Goal: Information Seeking & Learning: Learn about a topic

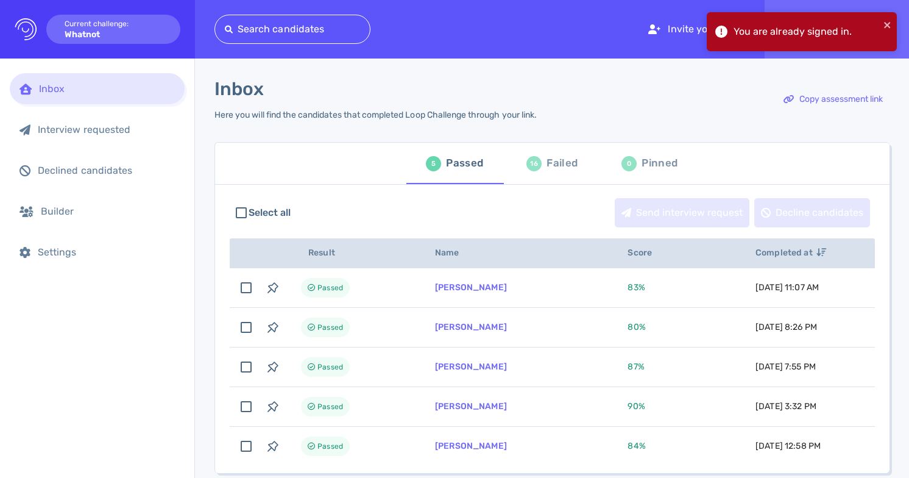
click at [574, 167] on div "Failed" at bounding box center [562, 163] width 31 height 18
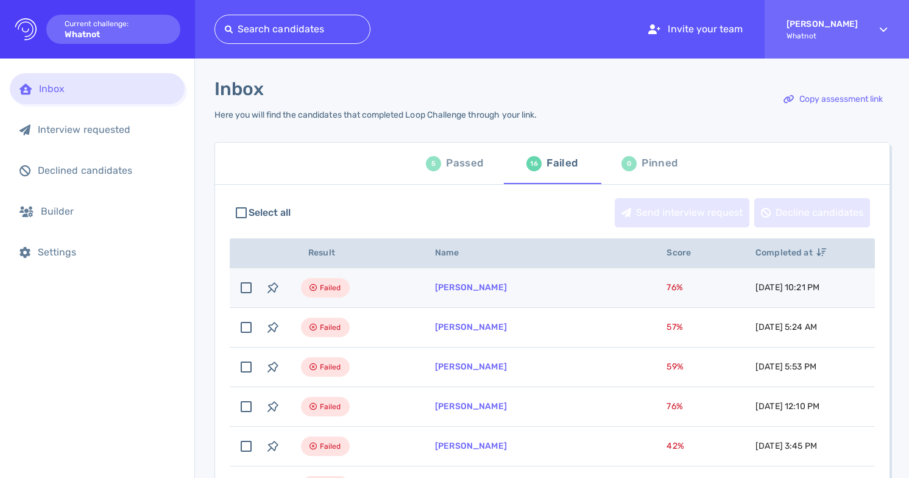
click at [504, 291] on td "Shaunte Roby" at bounding box center [536, 288] width 232 height 40
checkbox input "true"
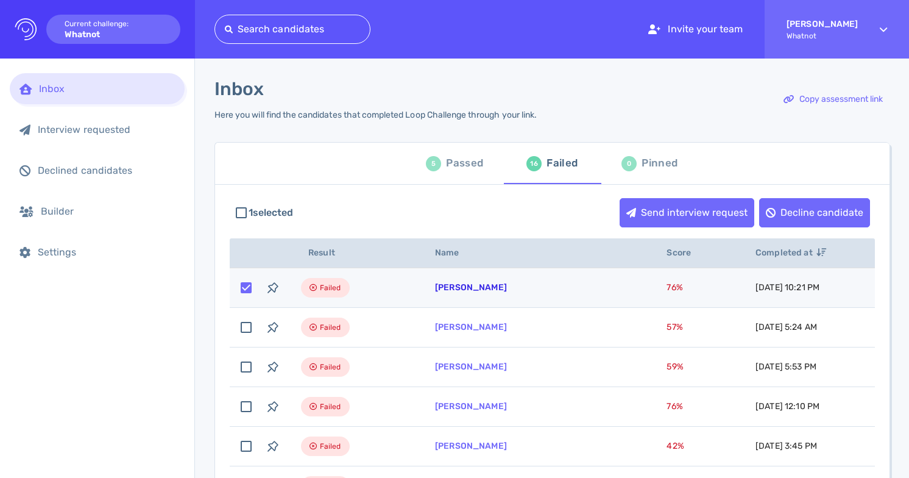
click at [466, 287] on link "Shaunte Roby" at bounding box center [471, 287] width 72 height 10
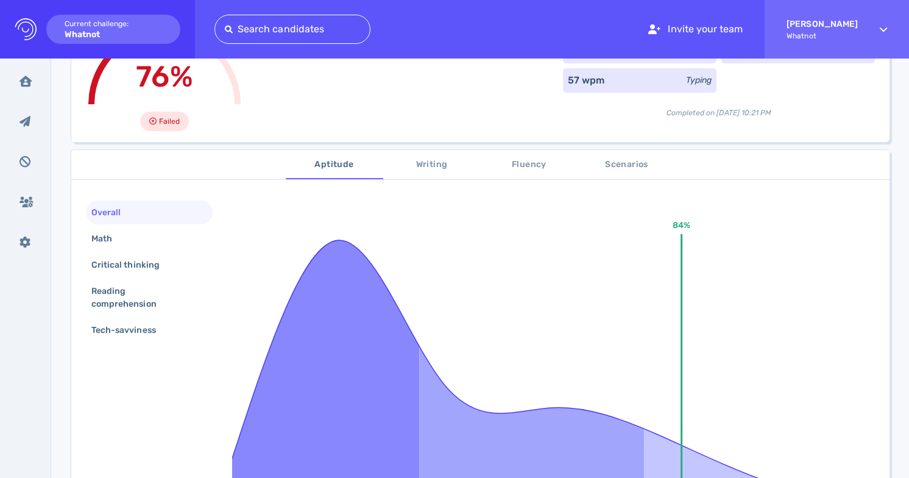
scroll to position [107, 0]
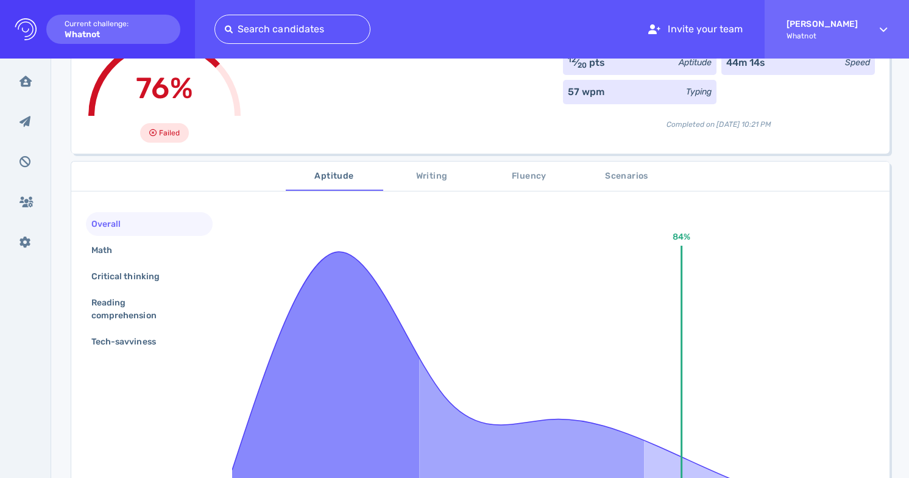
click at [428, 178] on span "Writing" at bounding box center [432, 176] width 83 height 15
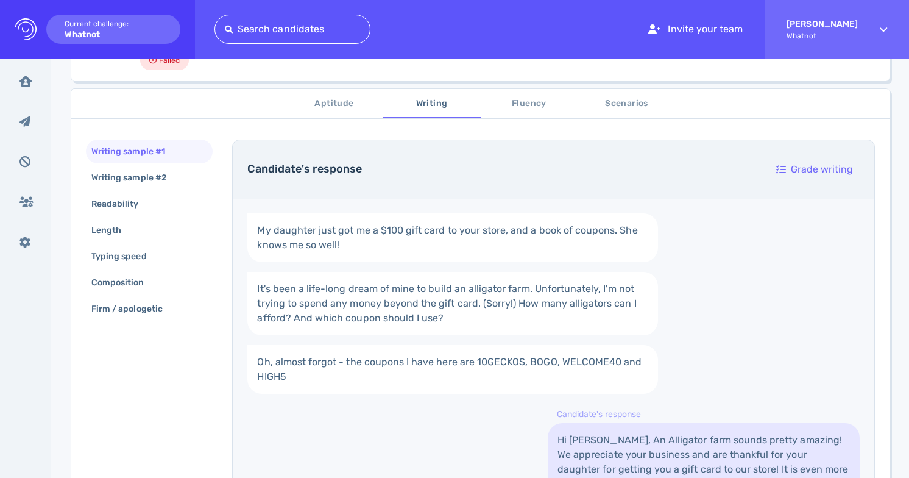
scroll to position [142, 0]
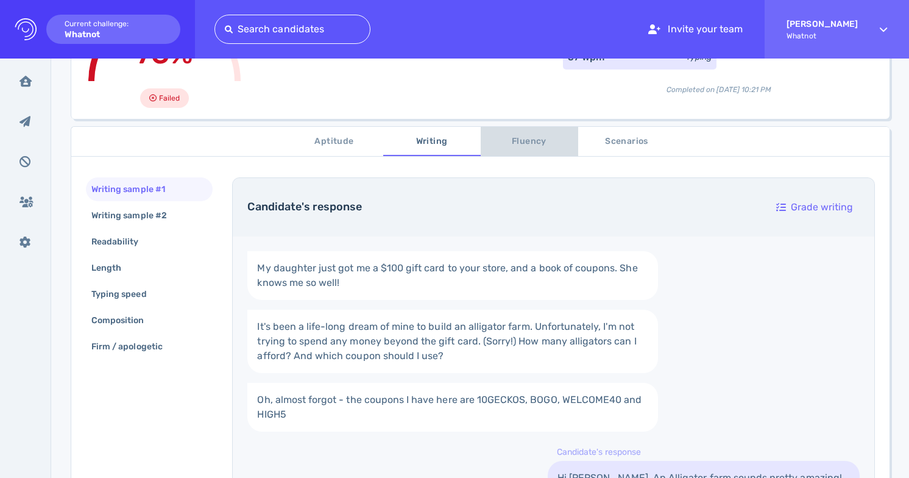
click at [529, 135] on span "Fluency" at bounding box center [529, 141] width 83 height 15
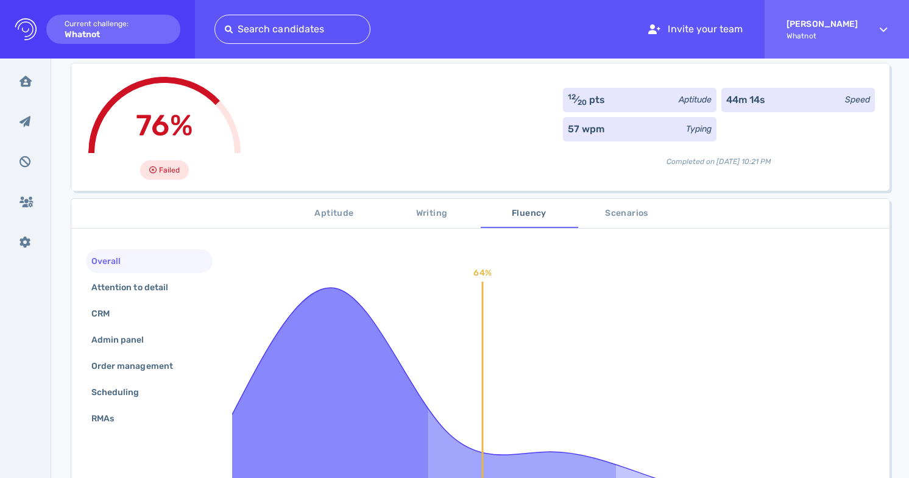
scroll to position [48, 0]
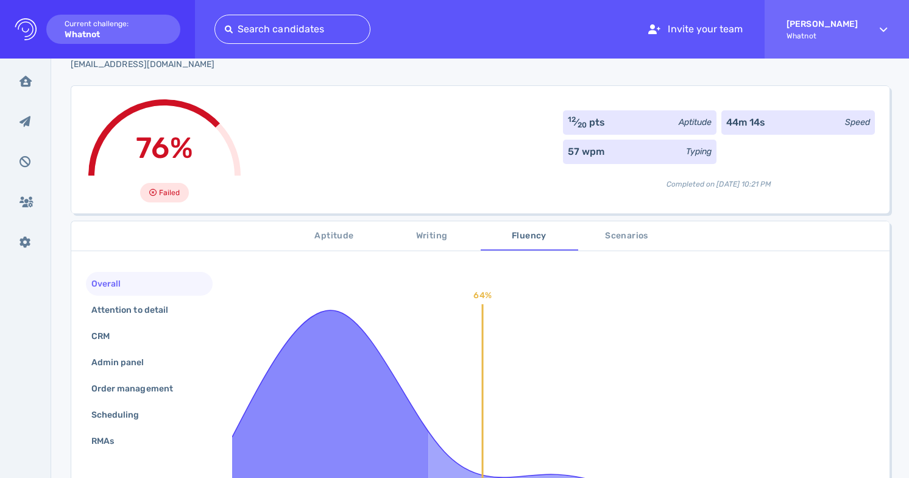
click at [603, 233] on span "Scenarios" at bounding box center [626, 235] width 83 height 15
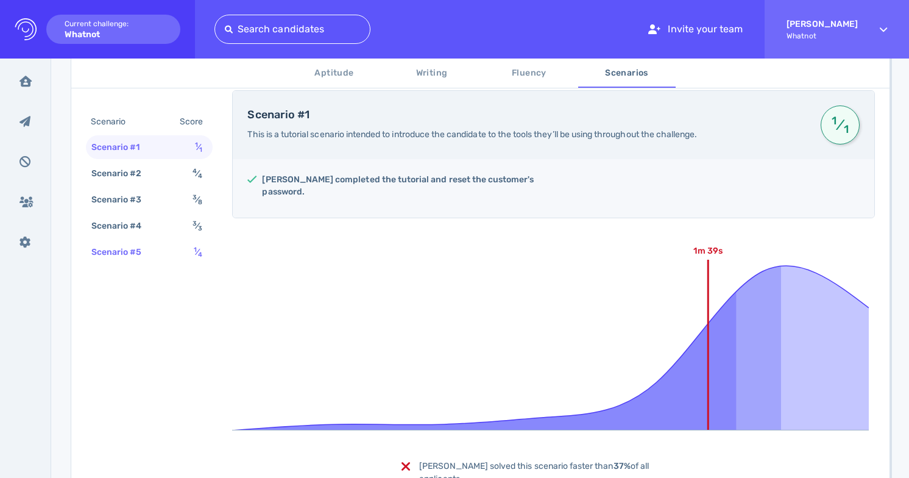
scroll to position [230, 0]
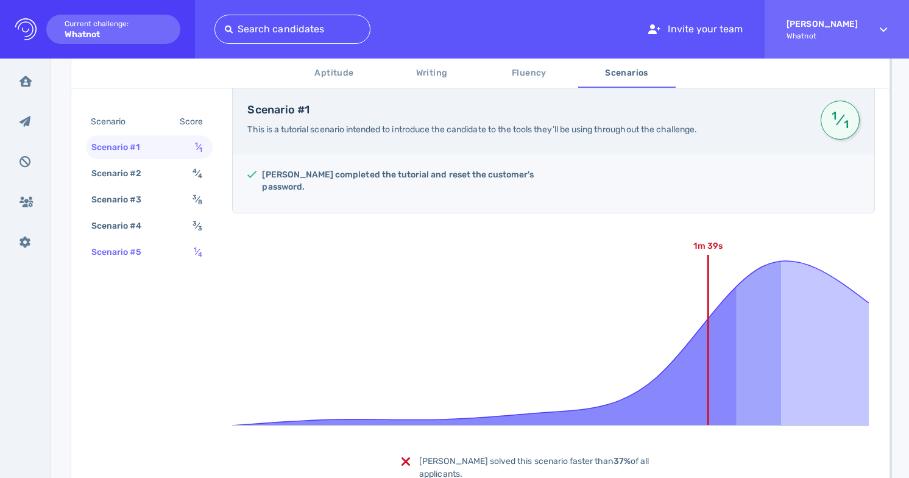
click at [128, 246] on div "Scenario #5" at bounding box center [123, 252] width 68 height 18
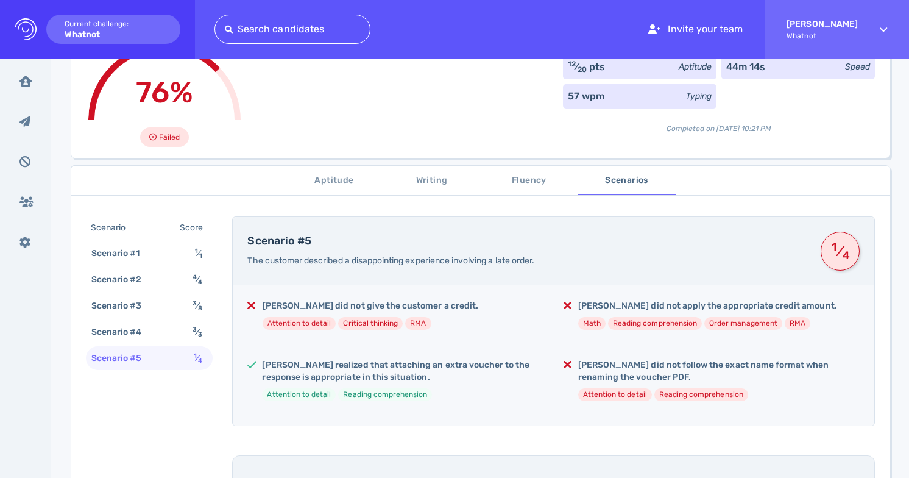
scroll to position [0, 0]
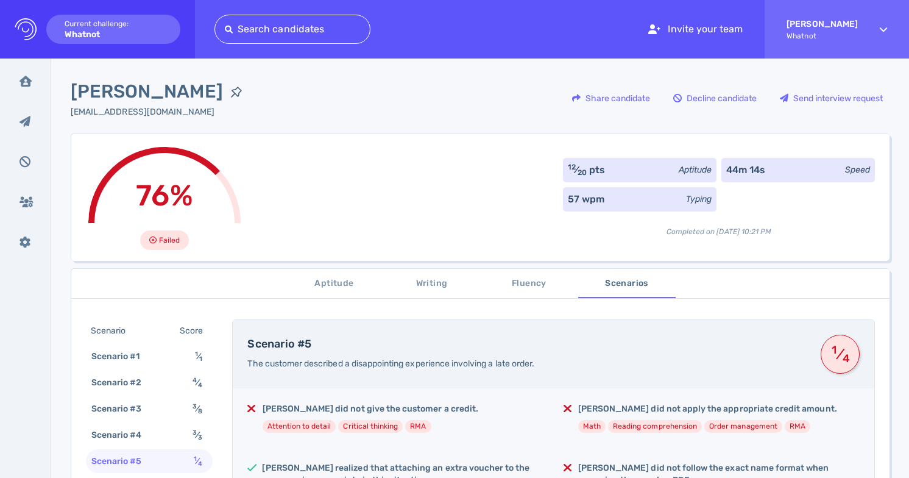
click at [525, 283] on span "Fluency" at bounding box center [529, 283] width 83 height 15
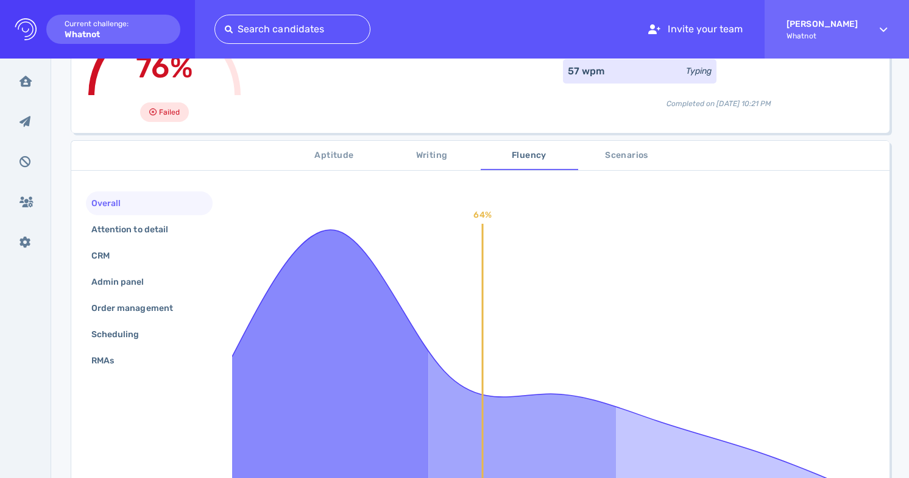
scroll to position [125, 0]
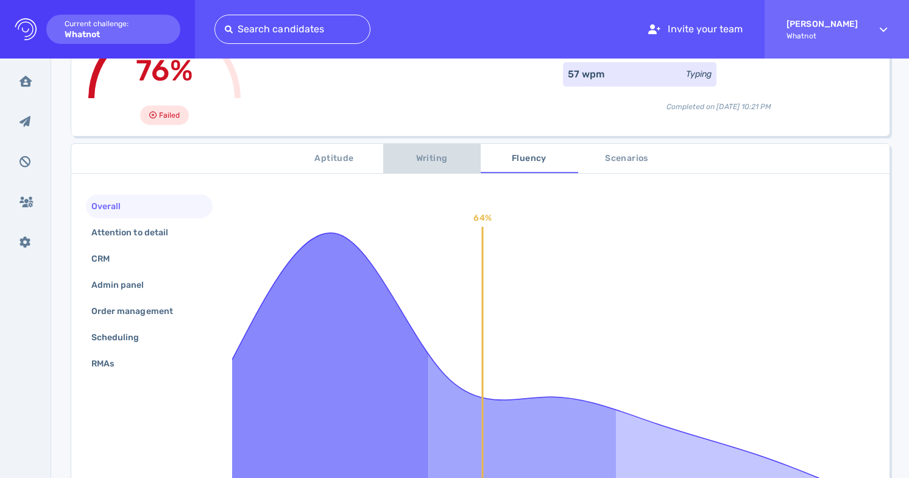
click at [414, 155] on span "Writing" at bounding box center [432, 158] width 83 height 15
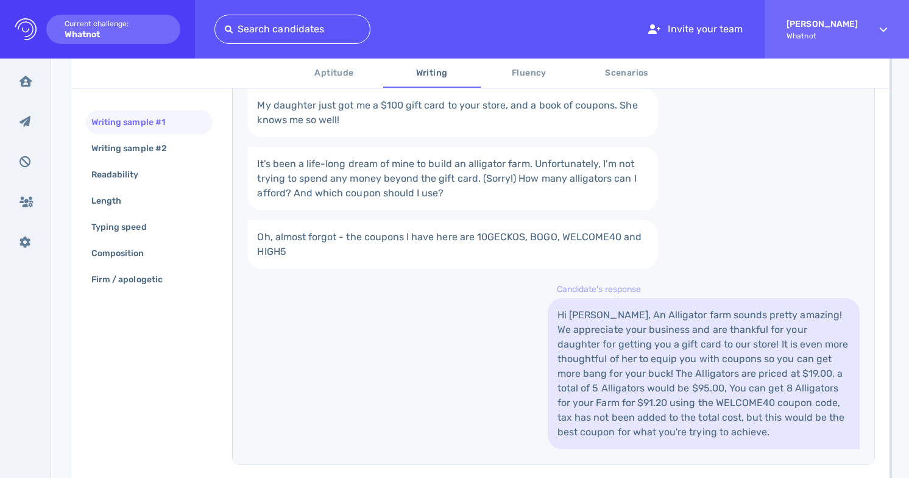
scroll to position [384, 0]
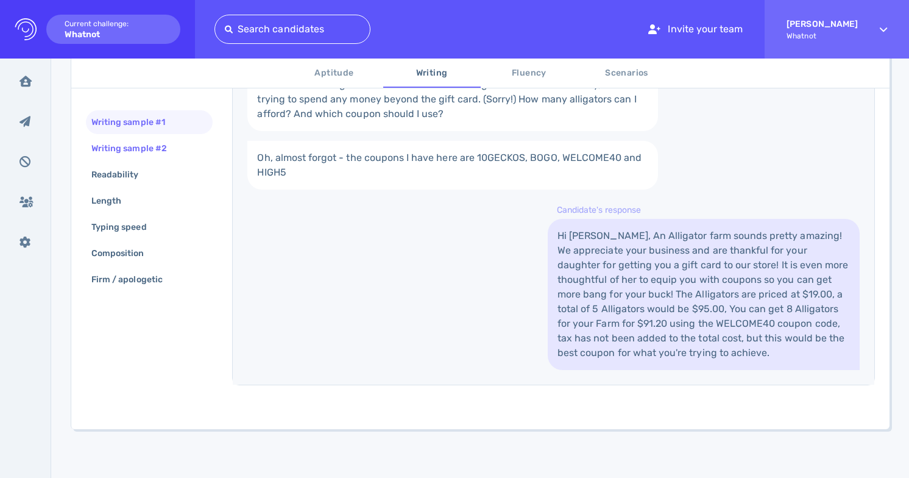
click at [135, 155] on div "Writing sample #2" at bounding box center [135, 149] width 93 height 18
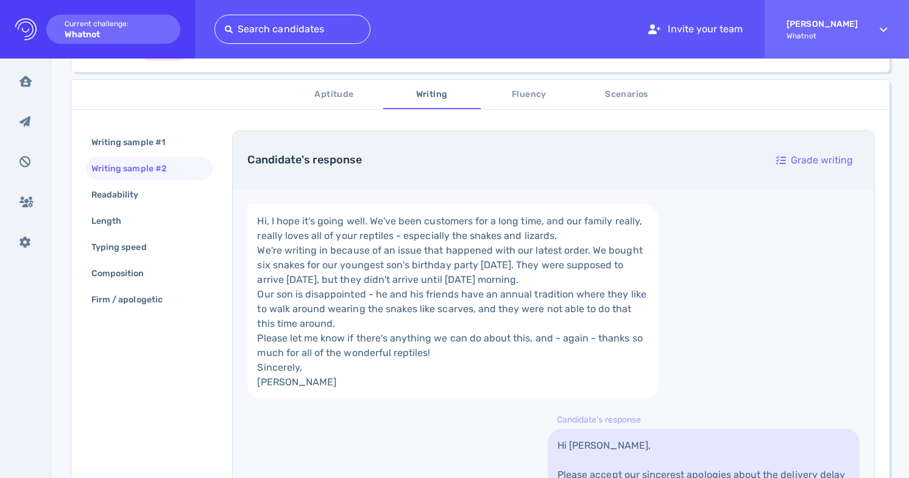
scroll to position [166, 0]
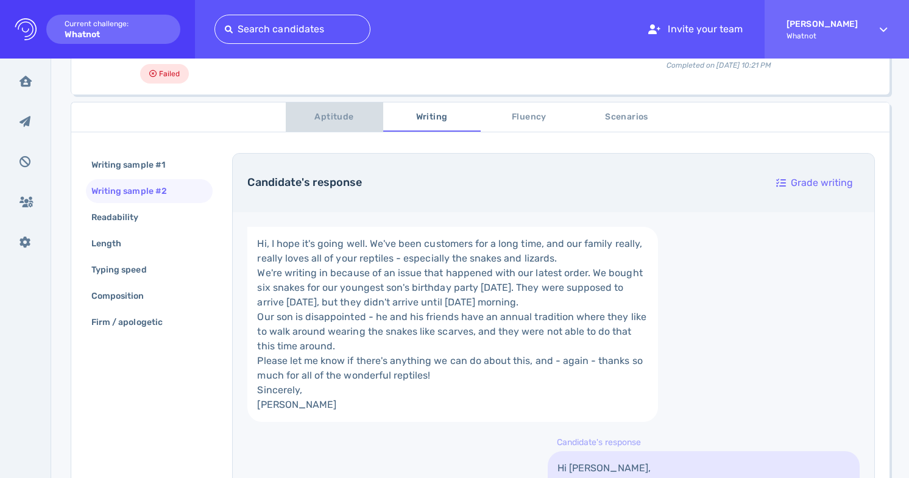
click at [339, 107] on button "Aptitude" at bounding box center [334, 116] width 97 height 29
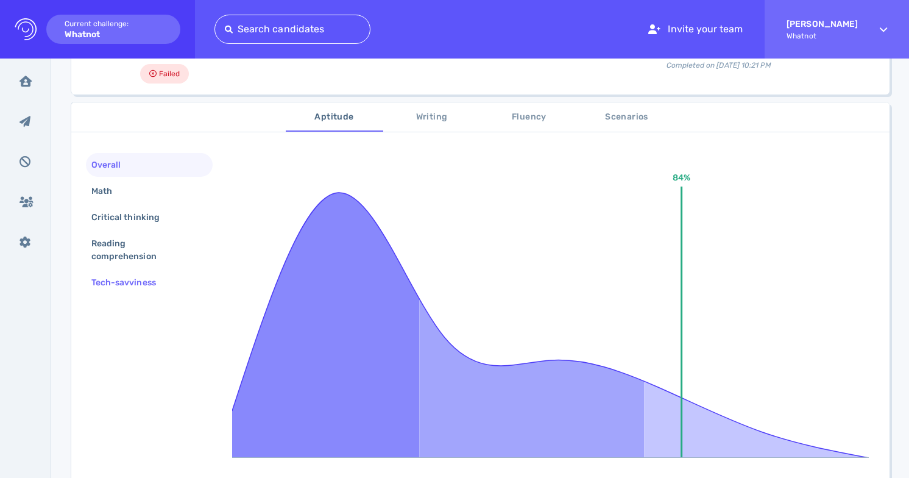
click at [150, 286] on div "Tech-savviness" at bounding box center [130, 283] width 82 height 18
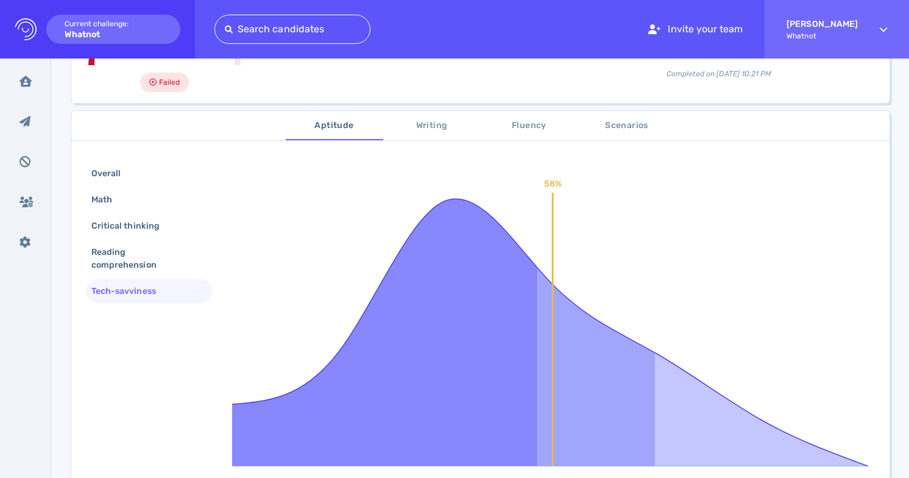
scroll to position [155, 0]
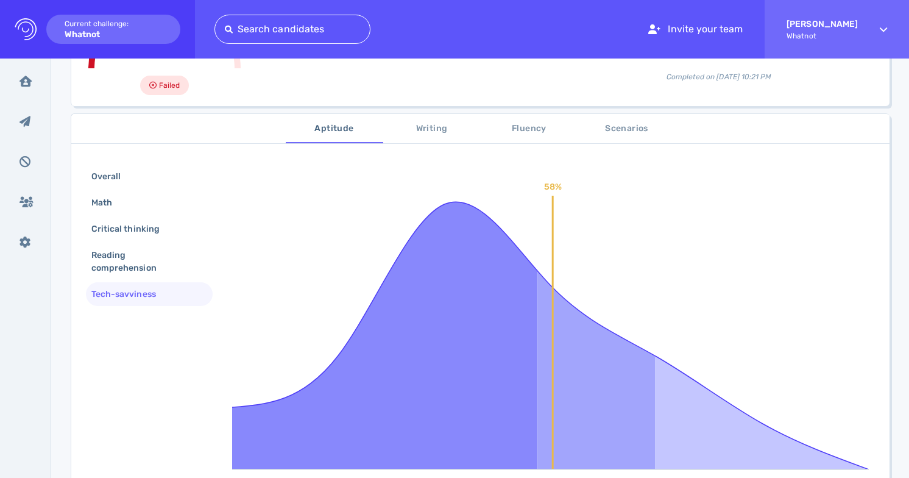
click at [544, 128] on span "Fluency" at bounding box center [529, 128] width 83 height 15
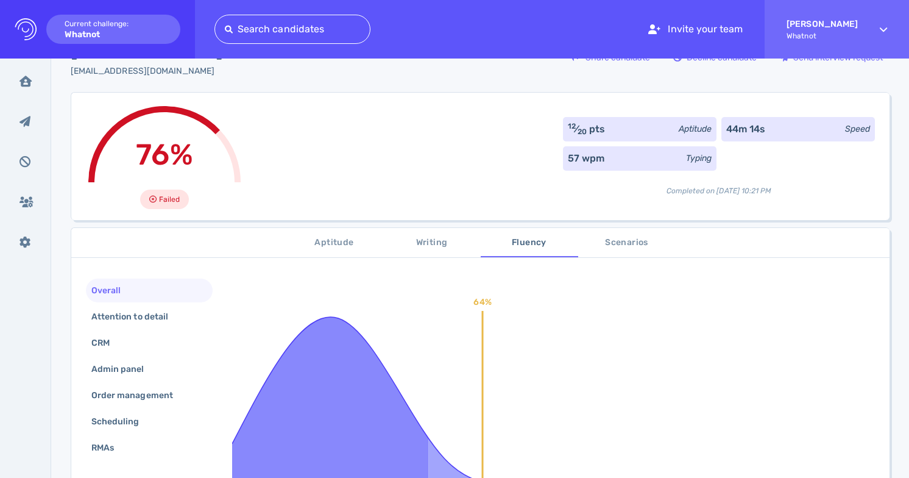
scroll to position [23, 0]
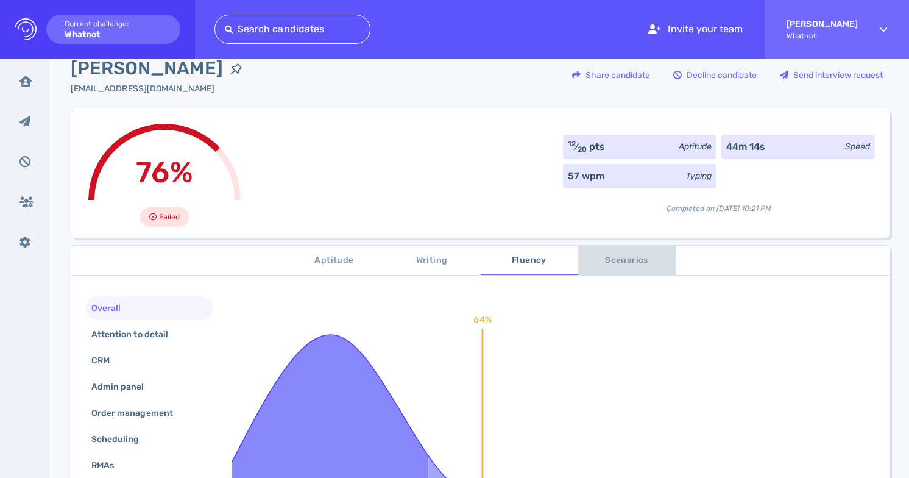
click at [635, 268] on button "Scenarios" at bounding box center [626, 260] width 97 height 29
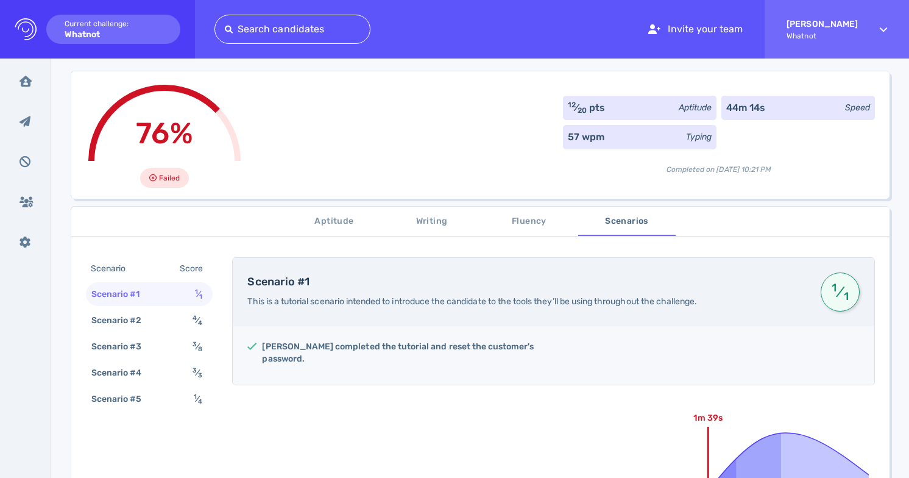
scroll to position [63, 0]
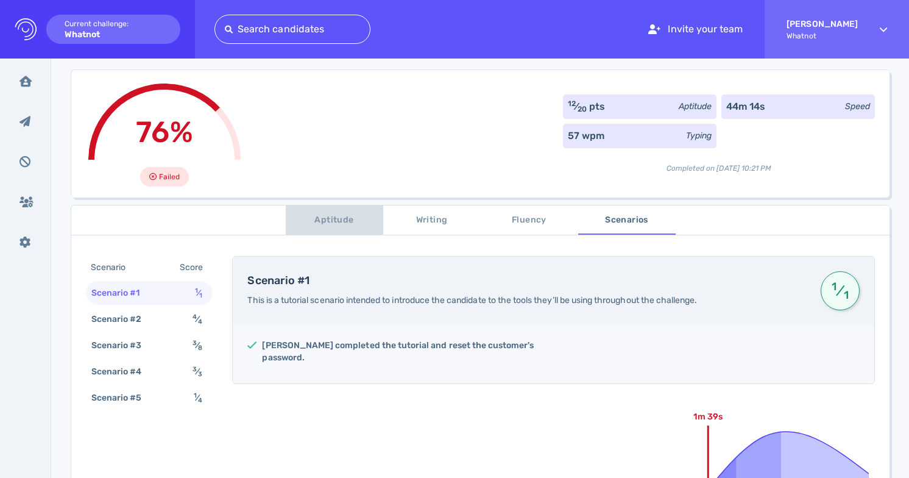
click at [333, 216] on span "Aptitude" at bounding box center [334, 220] width 83 height 15
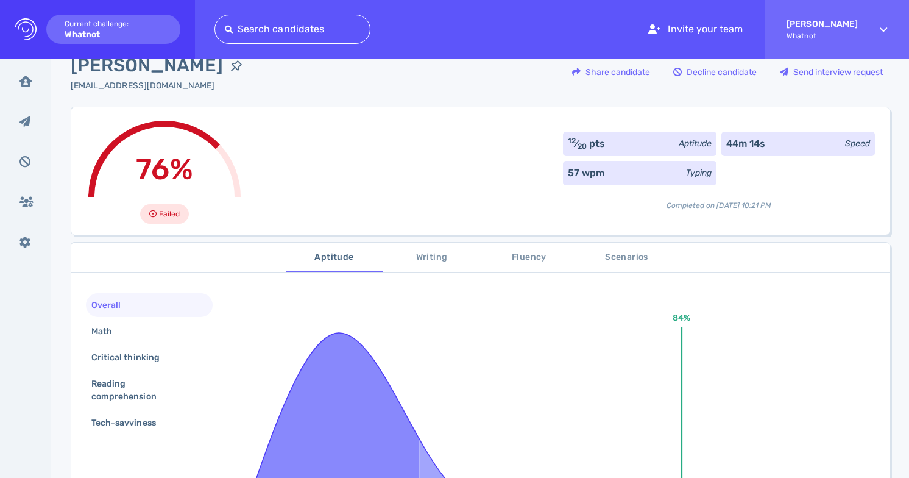
scroll to position [0, 0]
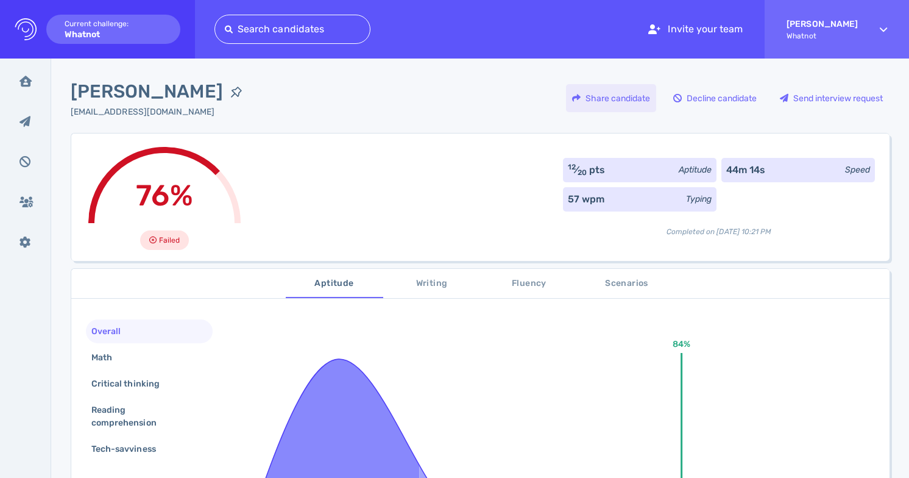
click at [609, 101] on div "Share candidate" at bounding box center [611, 98] width 90 height 28
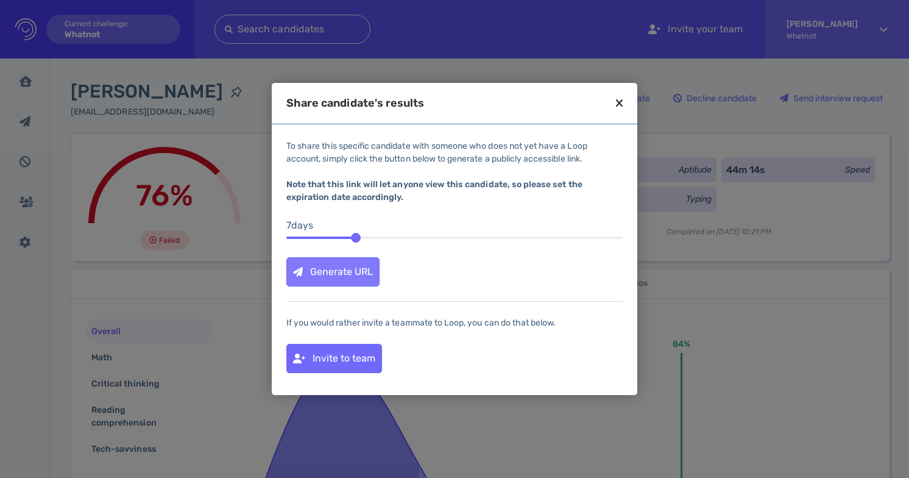
click at [356, 267] on div "Generate URL" at bounding box center [333, 272] width 92 height 28
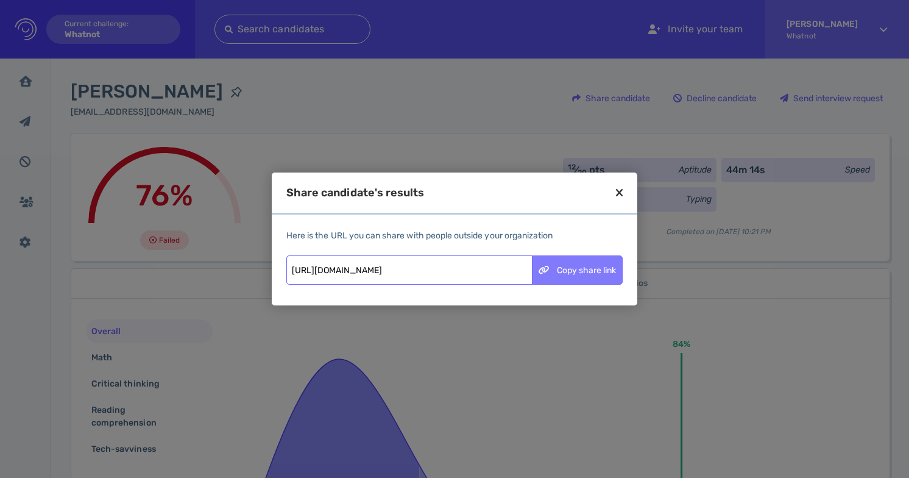
click at [582, 271] on div "Copy share link" at bounding box center [577, 270] width 90 height 28
click at [618, 193] on icon at bounding box center [619, 192] width 7 height 11
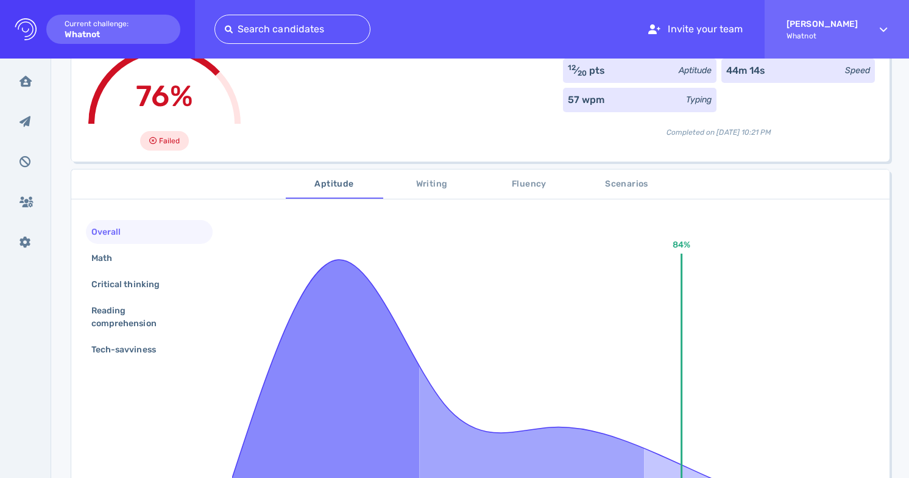
scroll to position [101, 0]
click at [167, 260] on div "Math" at bounding box center [149, 257] width 127 height 24
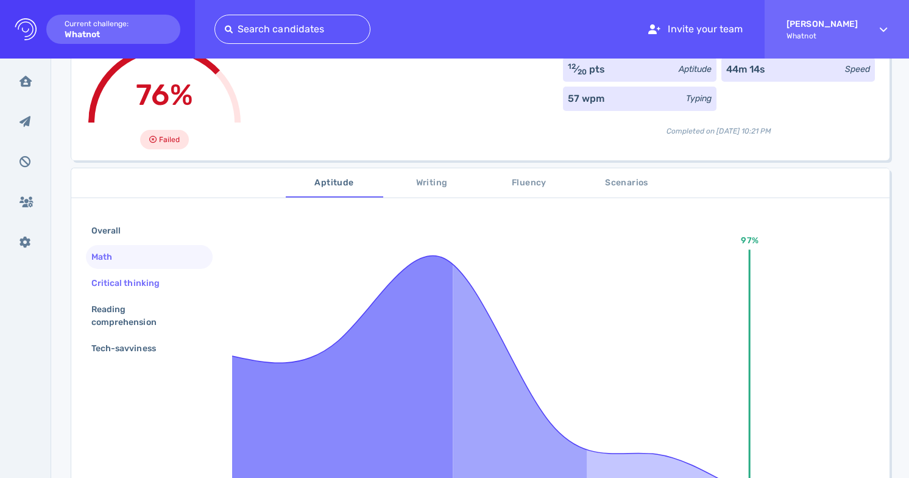
click at [164, 280] on div "Critical thinking" at bounding box center [131, 283] width 85 height 18
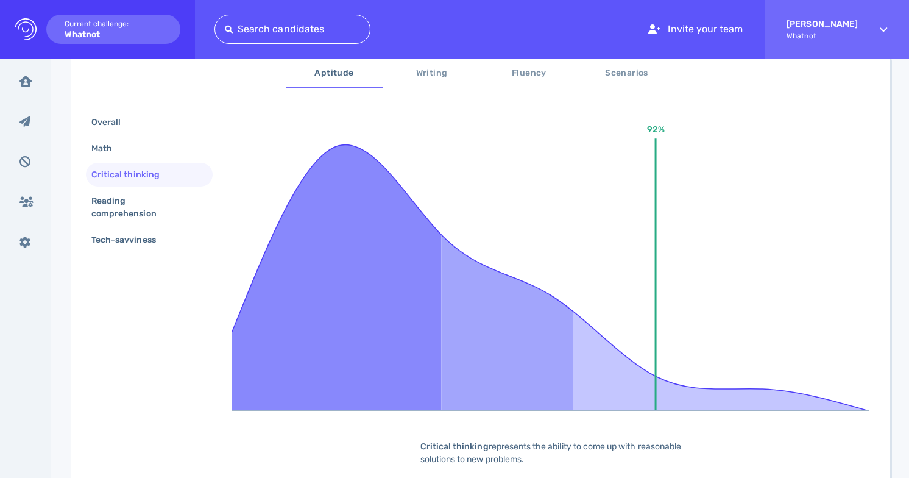
scroll to position [142, 0]
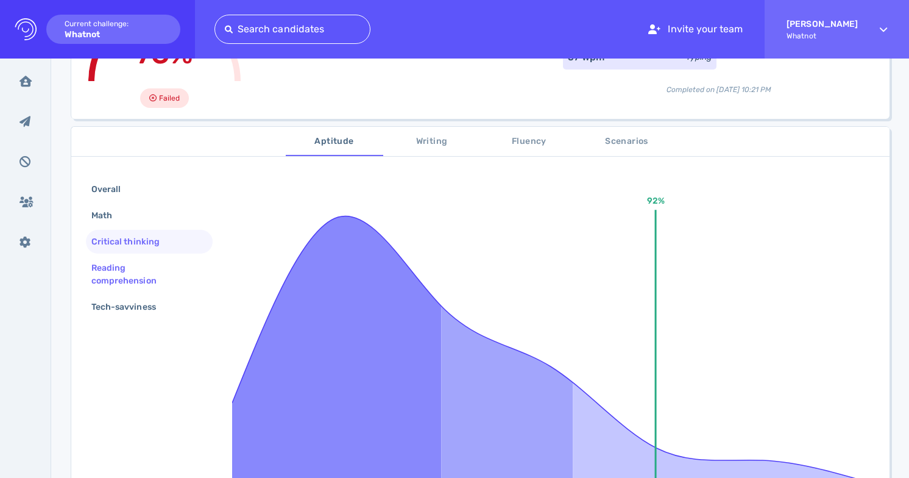
click at [192, 277] on div "Reading comprehension" at bounding box center [144, 274] width 111 height 30
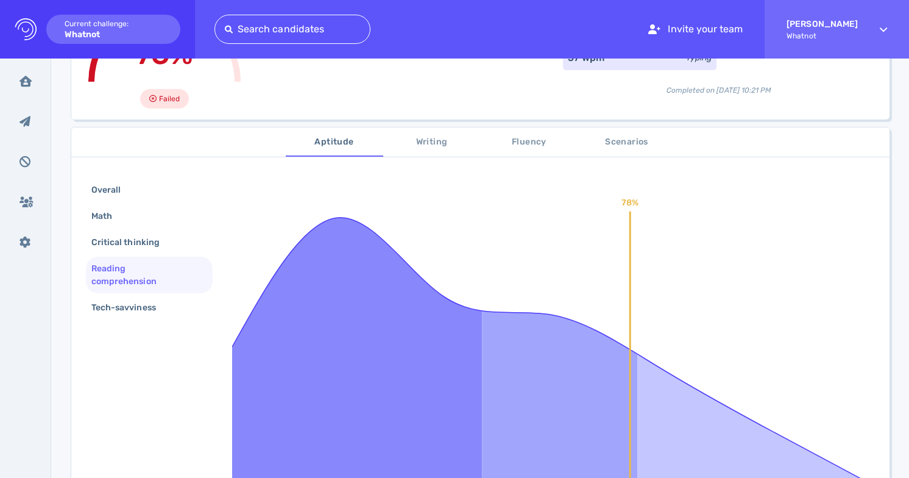
scroll to position [99, 0]
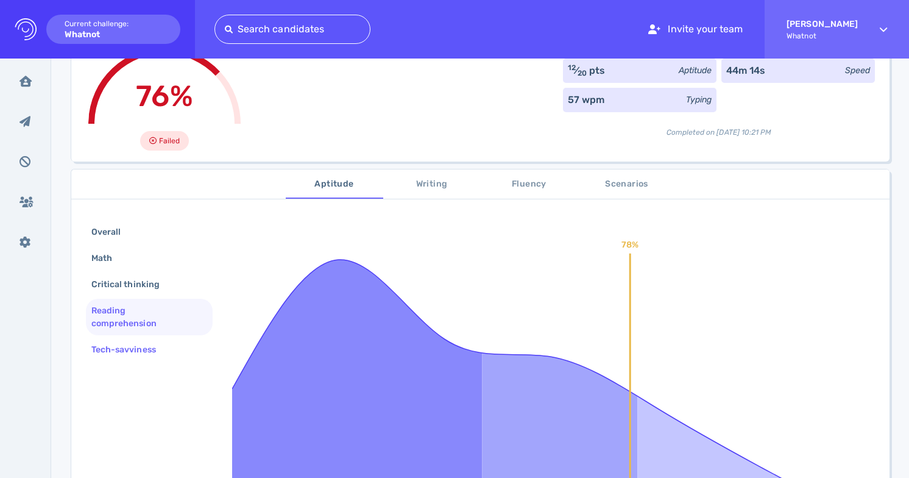
click at [175, 346] on div "Tech-savviness" at bounding box center [149, 350] width 127 height 24
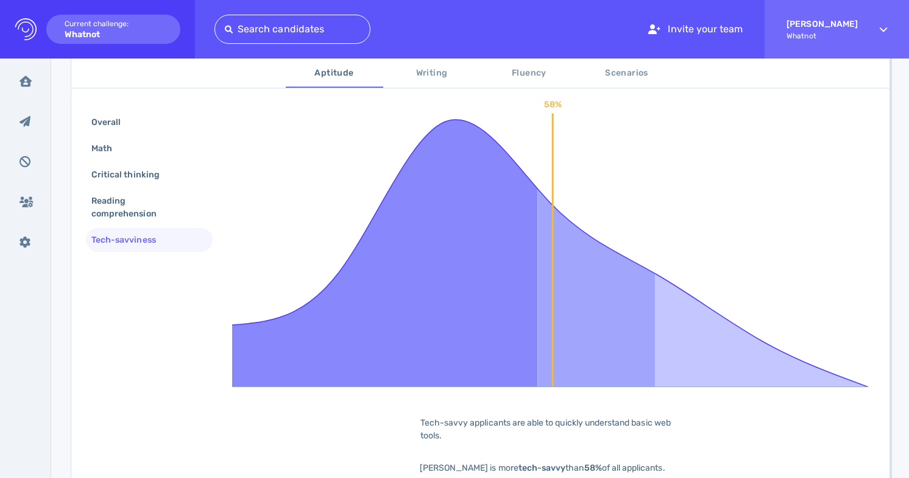
scroll to position [225, 0]
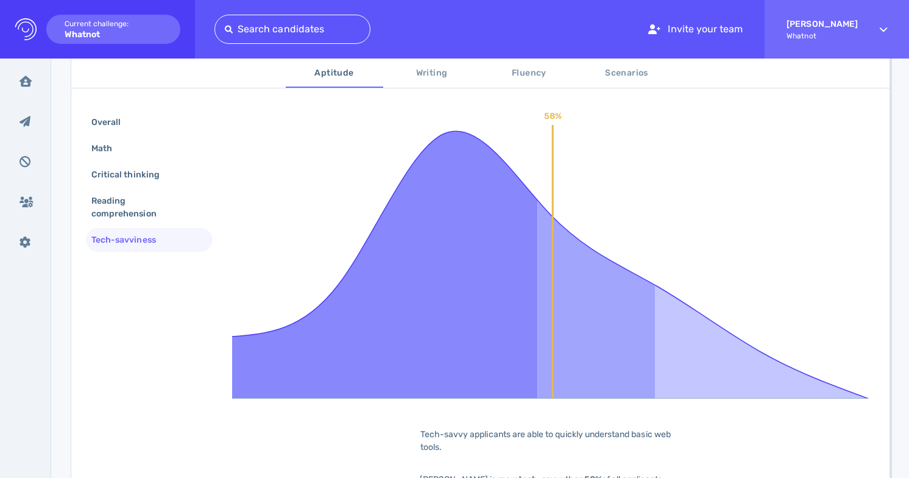
click at [419, 77] on span "Writing" at bounding box center [432, 73] width 83 height 15
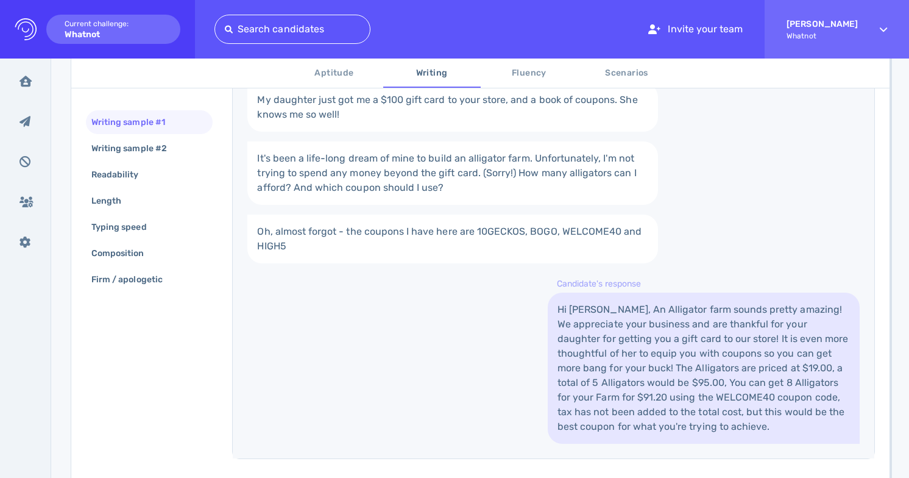
scroll to position [282, 0]
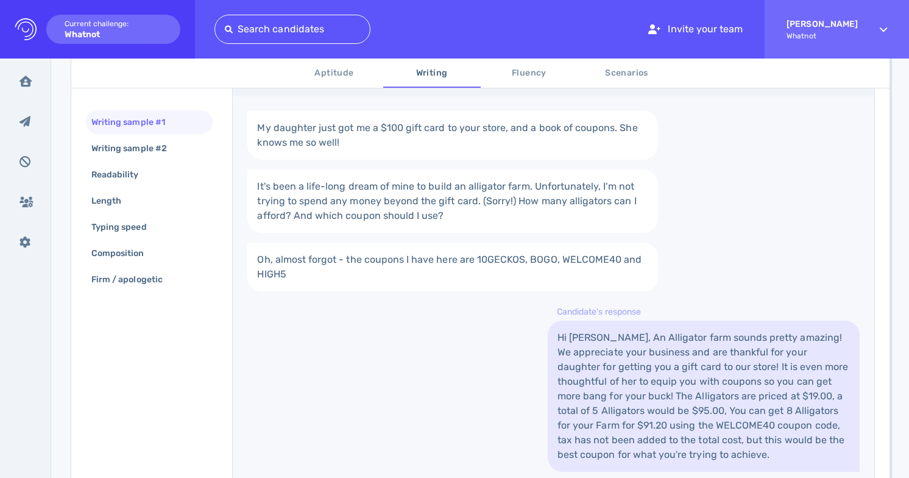
click at [517, 77] on span "Fluency" at bounding box center [529, 73] width 83 height 15
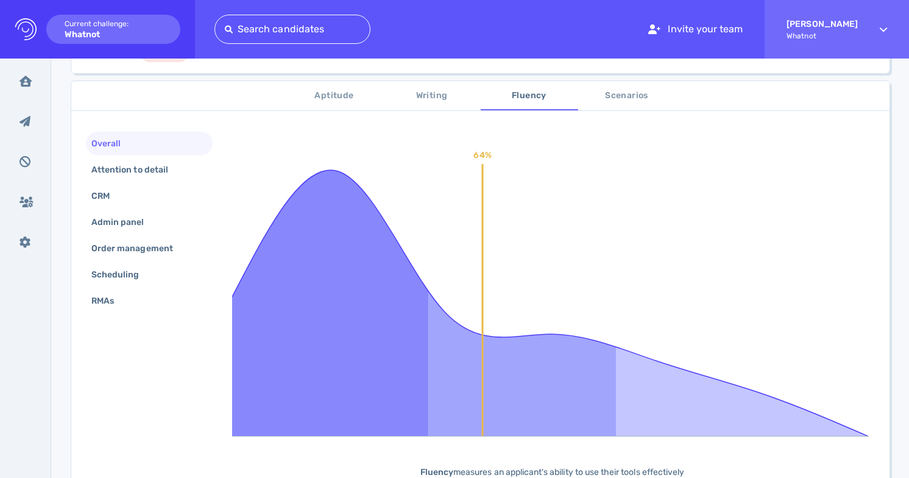
scroll to position [134, 0]
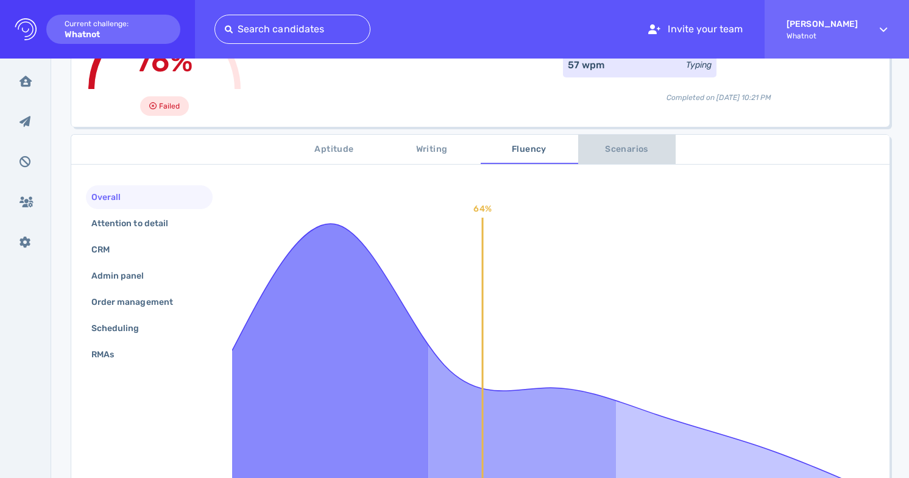
click at [629, 143] on span "Scenarios" at bounding box center [626, 149] width 83 height 15
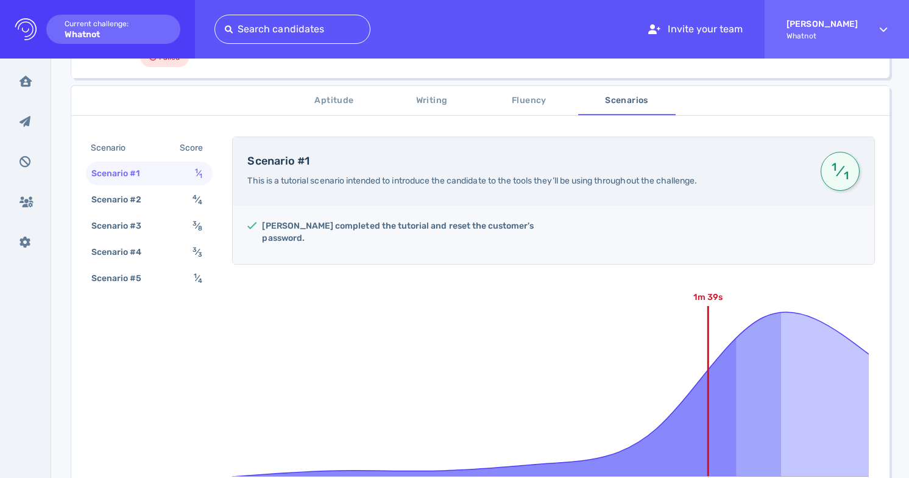
scroll to position [141, 0]
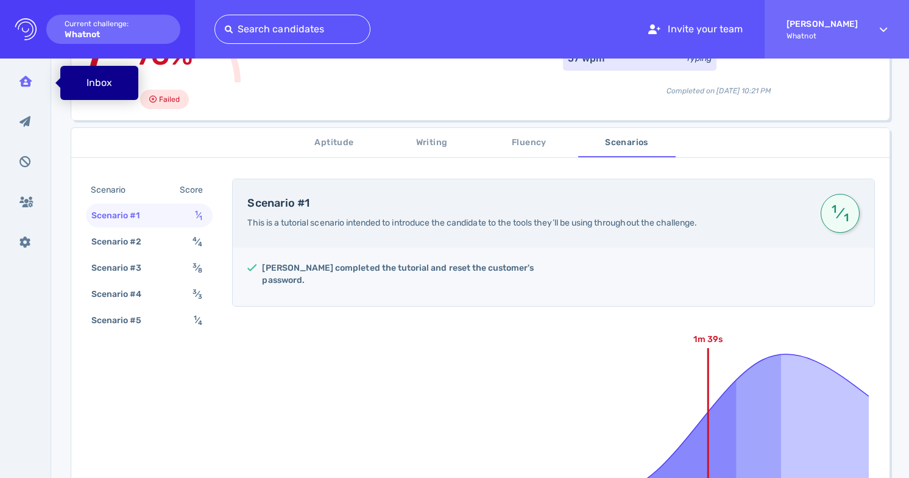
click at [26, 78] on icon at bounding box center [25, 81] width 12 height 11
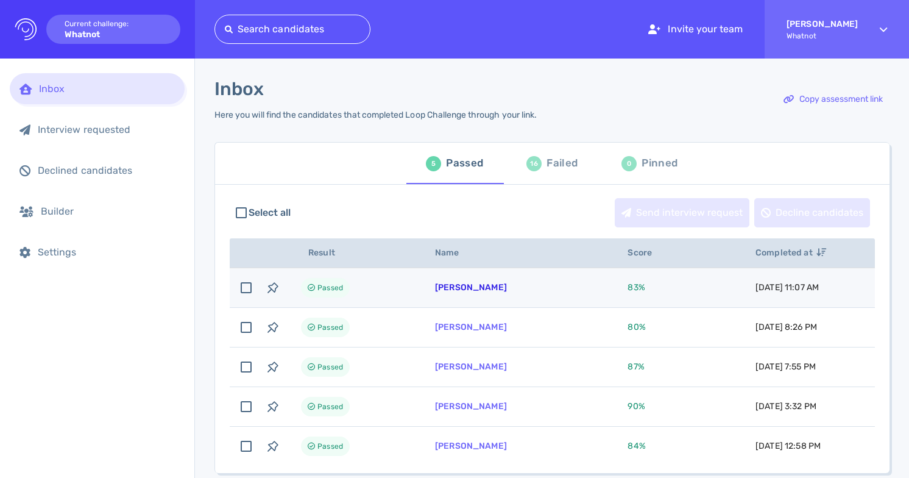
click at [479, 289] on link "[PERSON_NAME]" at bounding box center [471, 287] width 72 height 10
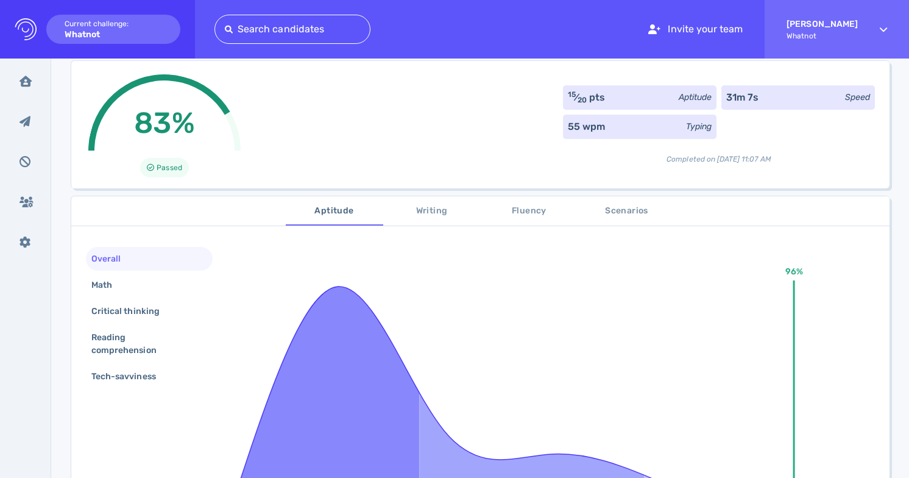
scroll to position [88, 0]
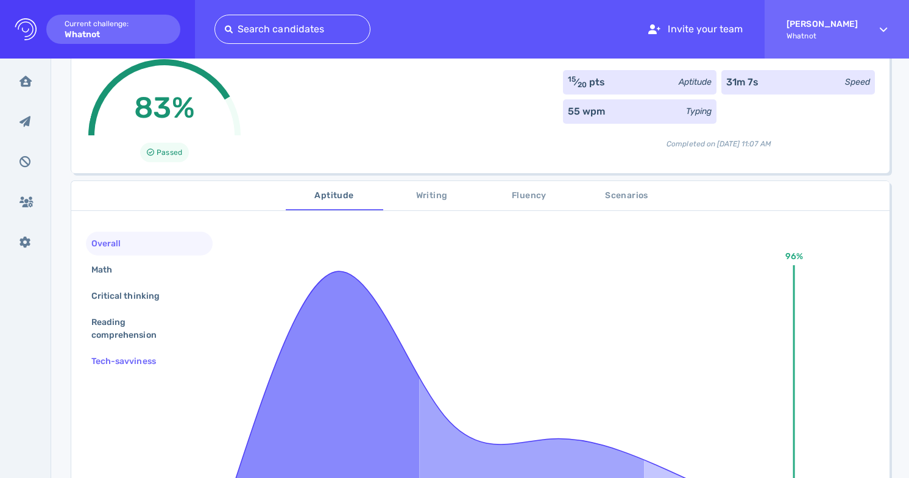
click at [173, 361] on div "Tech-savviness" at bounding box center [149, 361] width 127 height 24
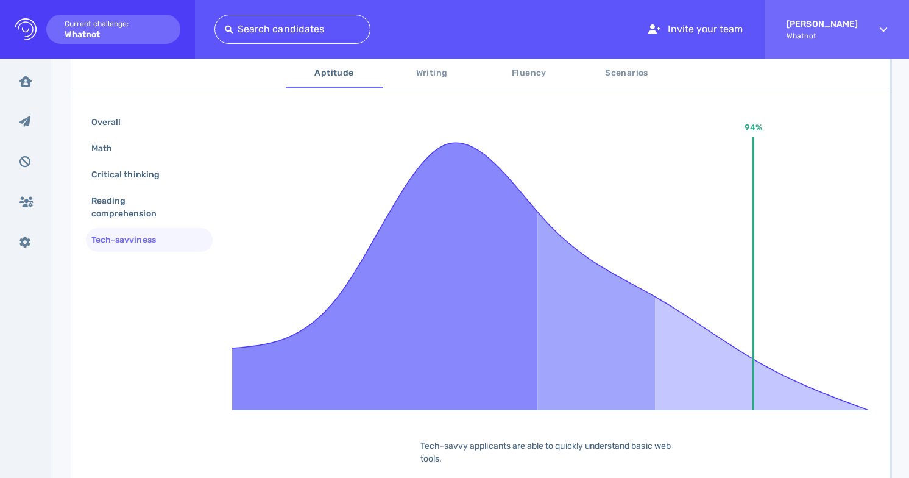
scroll to position [204, 0]
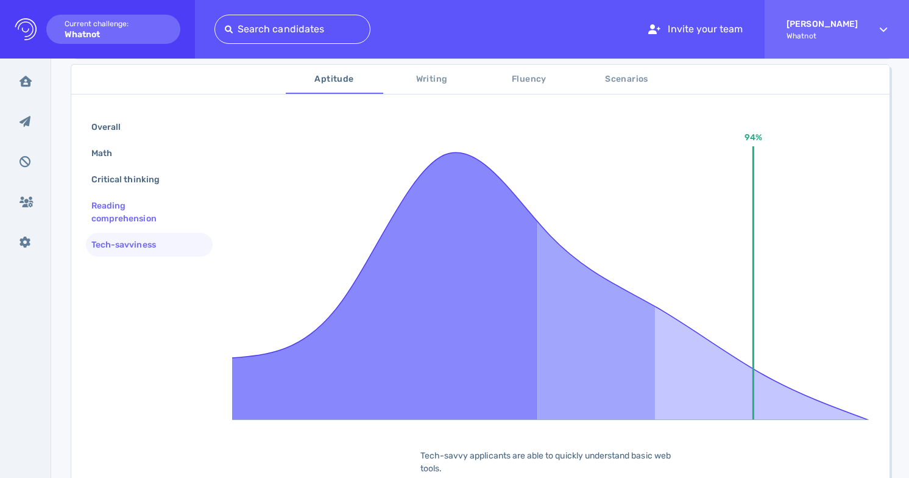
click at [182, 210] on div "Reading comprehension" at bounding box center [144, 212] width 111 height 30
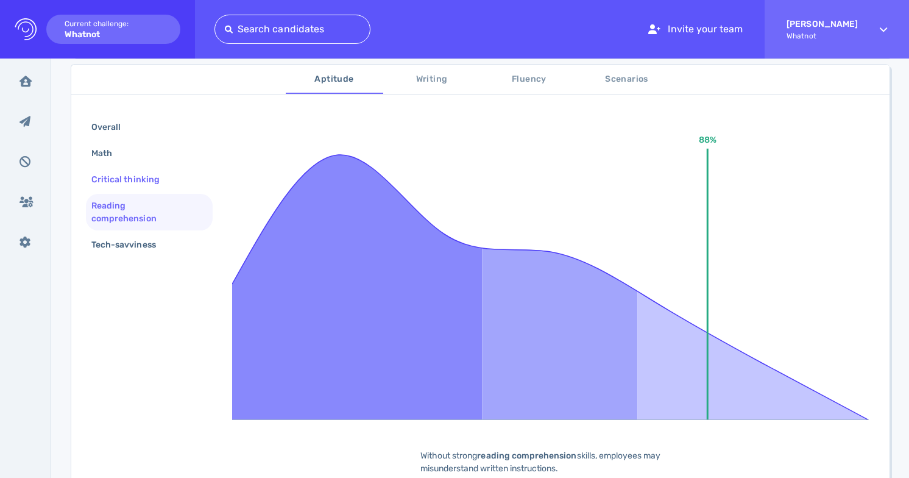
click at [163, 183] on div "Critical thinking" at bounding box center [131, 180] width 85 height 18
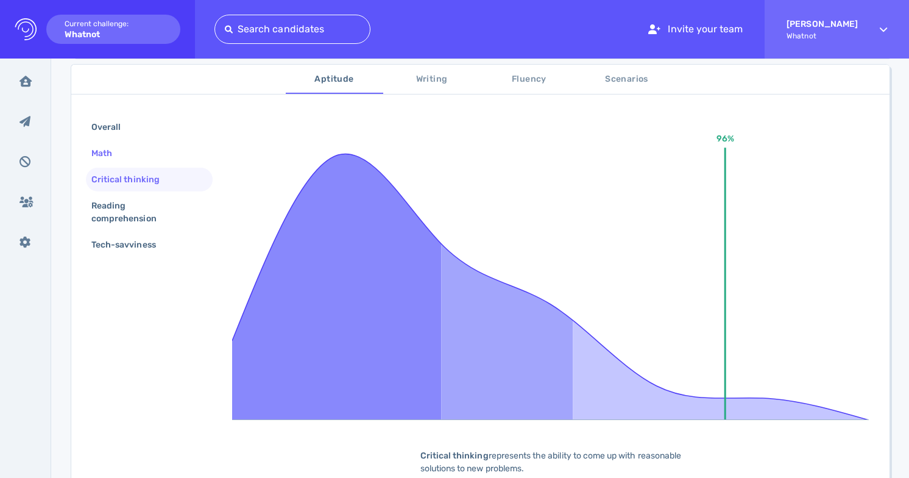
click at [160, 163] on div "Math" at bounding box center [149, 153] width 127 height 24
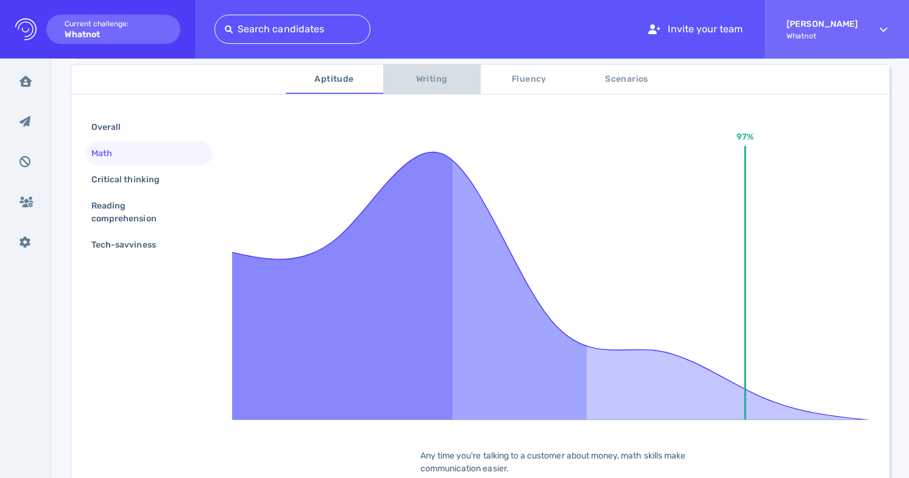
click at [428, 76] on span "Writing" at bounding box center [432, 79] width 83 height 15
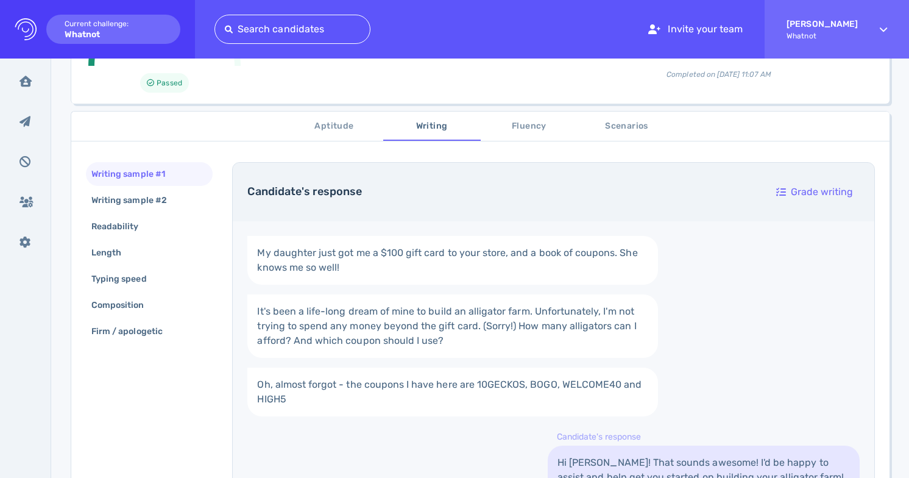
scroll to position [165, 0]
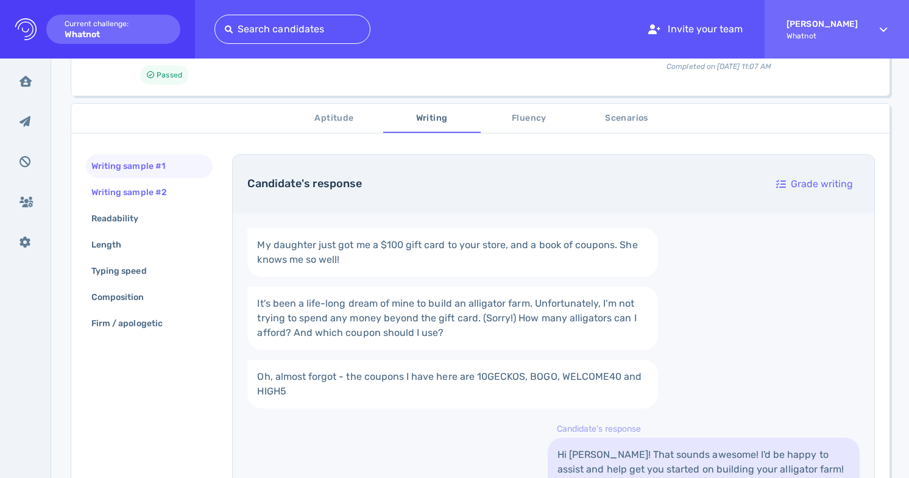
click at [183, 194] on div "Writing sample #2" at bounding box center [149, 192] width 127 height 24
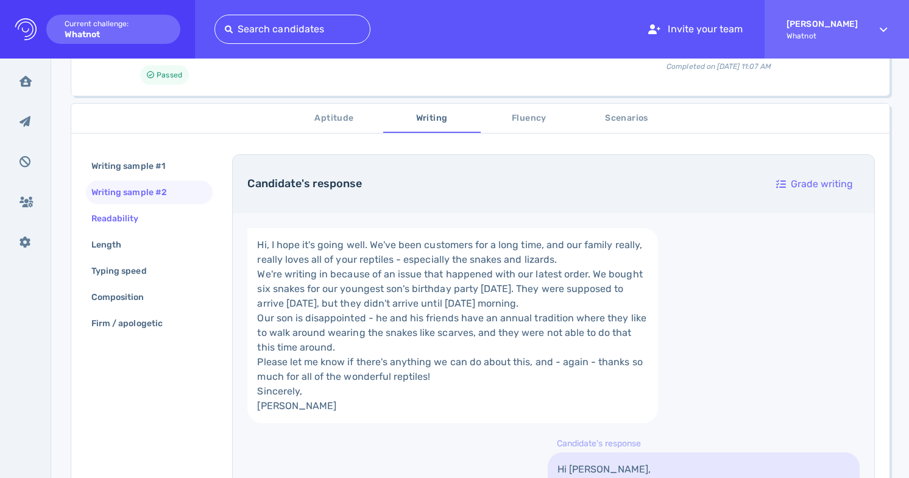
click at [177, 230] on div "Readability" at bounding box center [149, 219] width 127 height 24
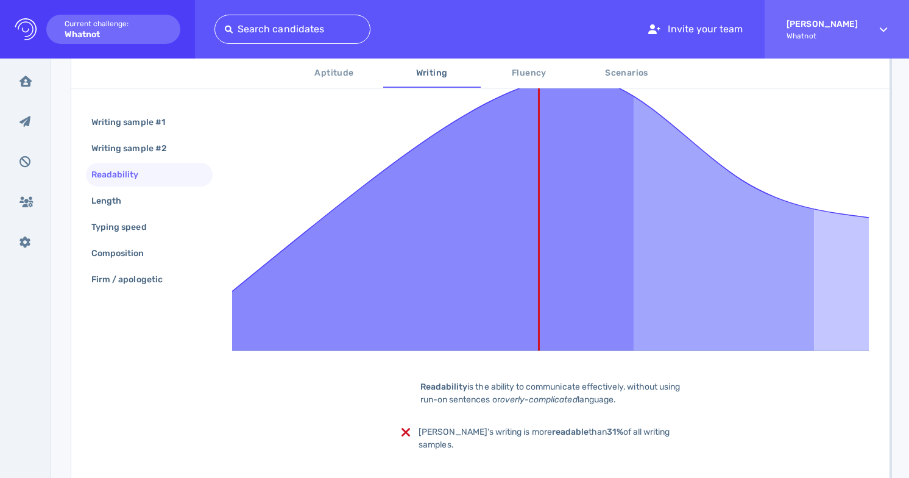
scroll to position [277, 0]
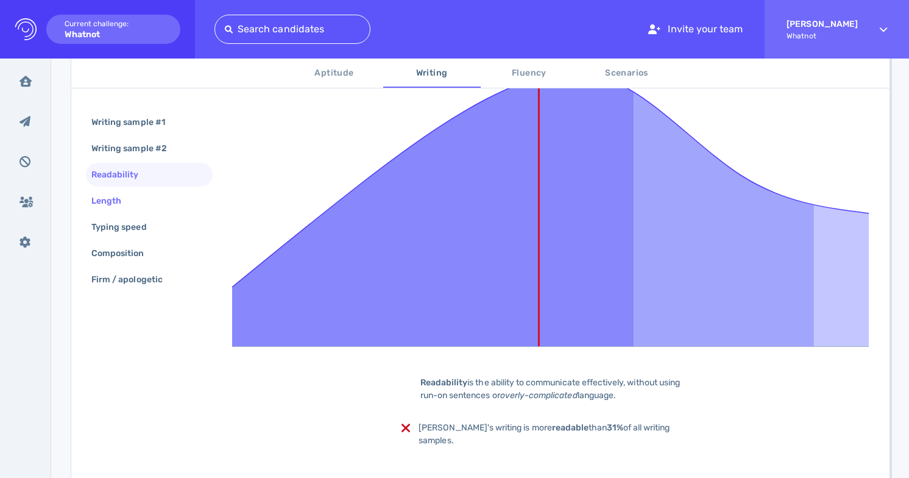
click at [122, 196] on div "Length" at bounding box center [112, 201] width 47 height 18
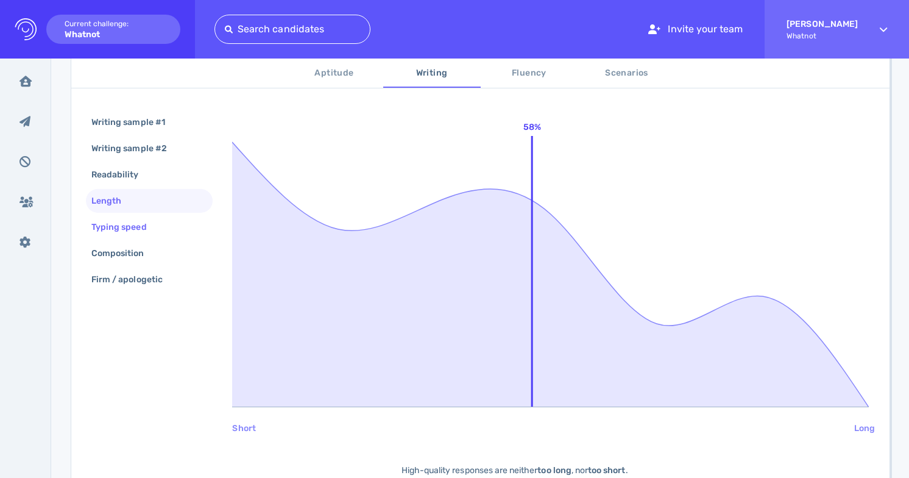
click at [141, 230] on div "Typing speed" at bounding box center [125, 227] width 73 height 18
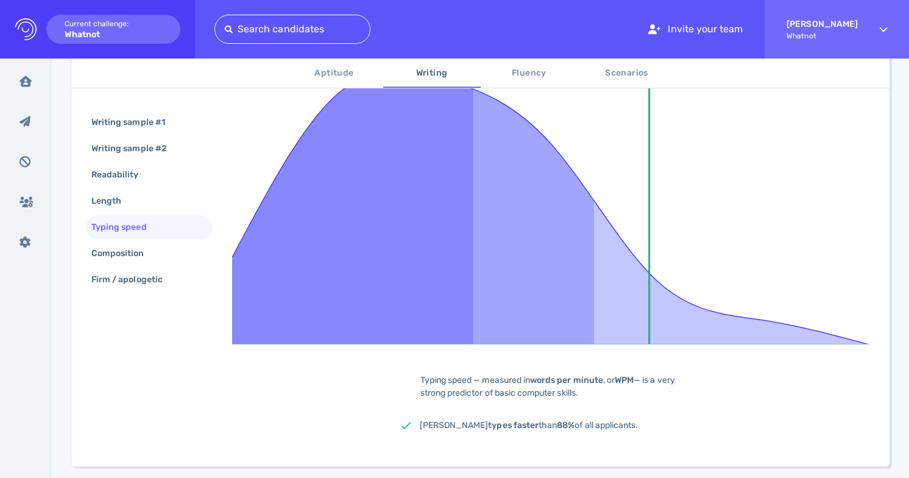
scroll to position [305, 0]
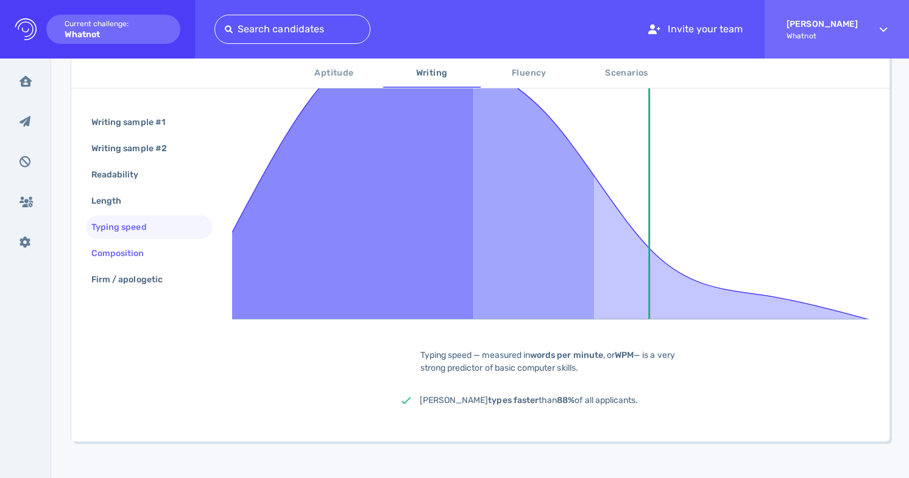
click at [151, 252] on div "Composition" at bounding box center [124, 253] width 70 height 18
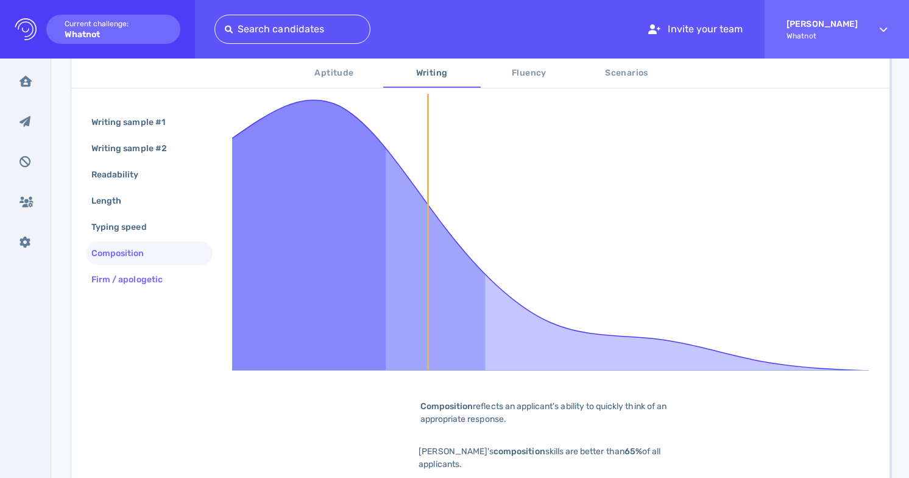
click at [162, 281] on div "Firm / apologetic" at bounding box center [133, 280] width 88 height 18
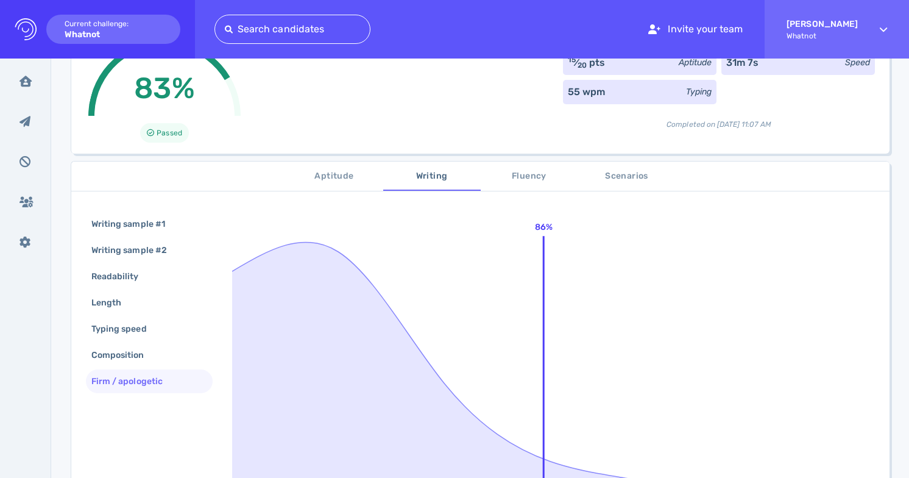
scroll to position [111, 0]
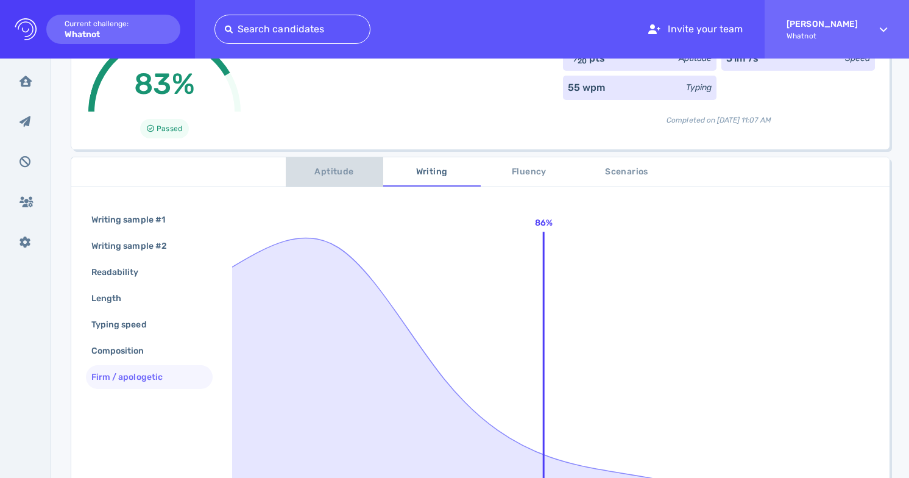
click at [325, 173] on span "Aptitude" at bounding box center [334, 171] width 83 height 15
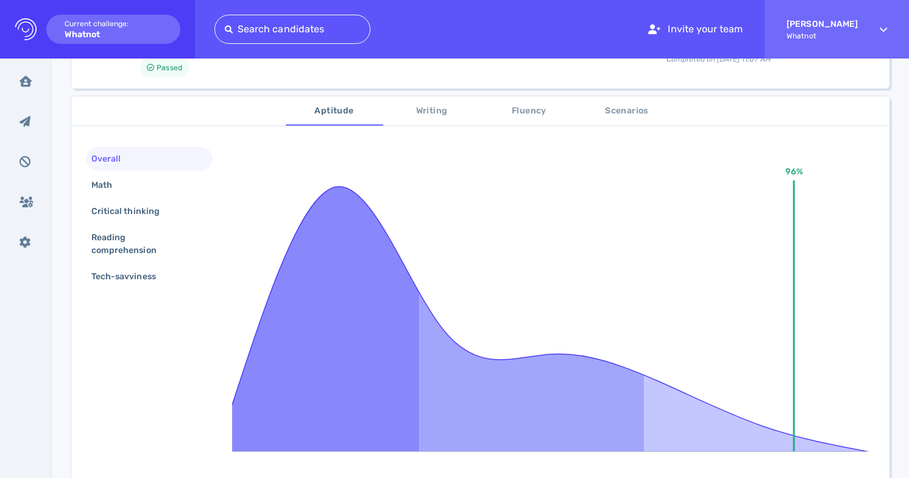
scroll to position [182, 0]
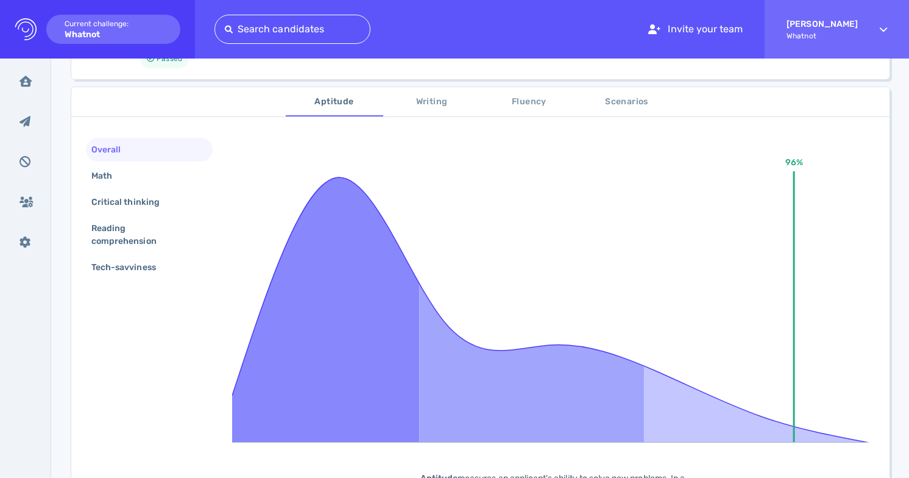
click at [439, 96] on span "Writing" at bounding box center [432, 101] width 83 height 15
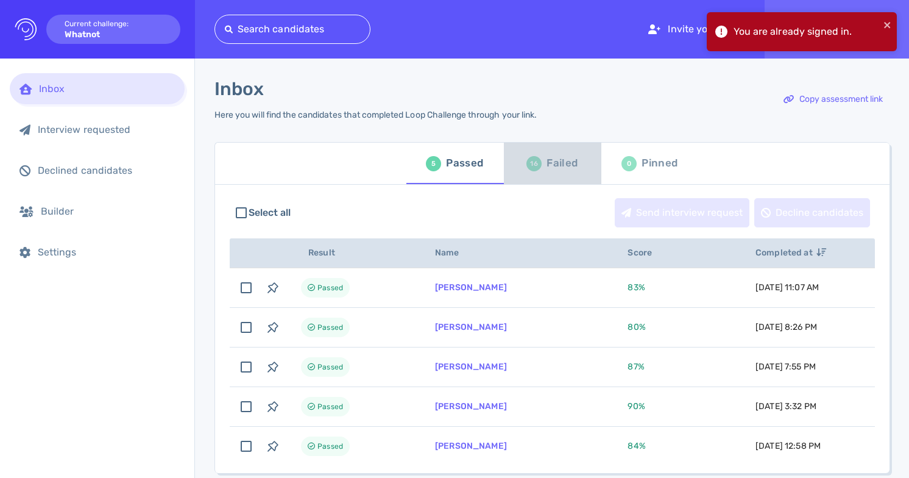
click at [547, 168] on div "Failed" at bounding box center [562, 163] width 31 height 18
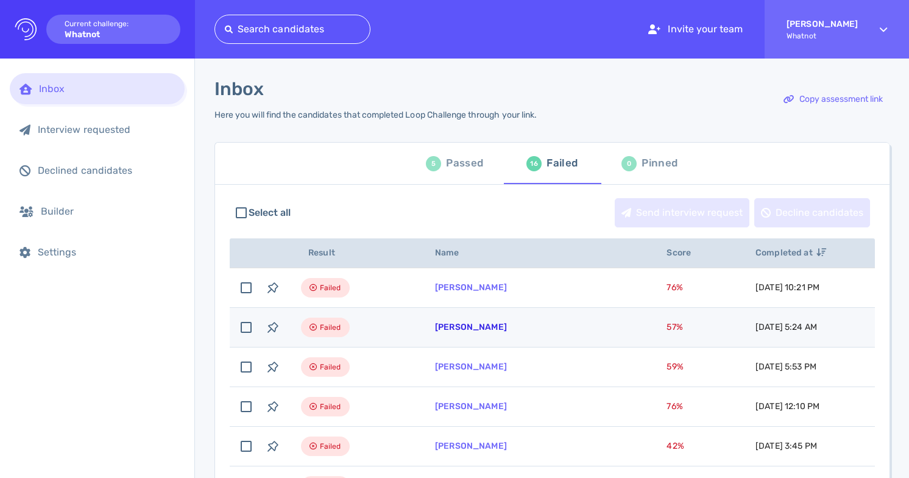
click at [451, 325] on link "[PERSON_NAME]" at bounding box center [471, 327] width 72 height 10
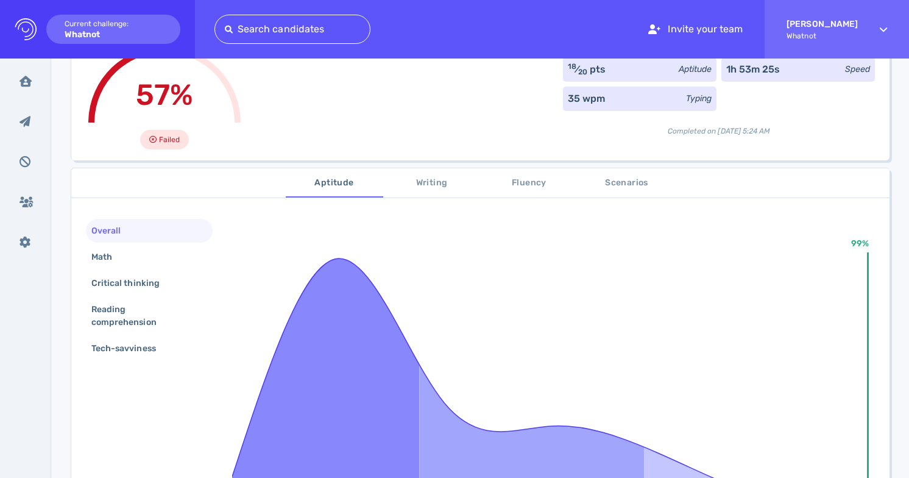
scroll to position [110, 0]
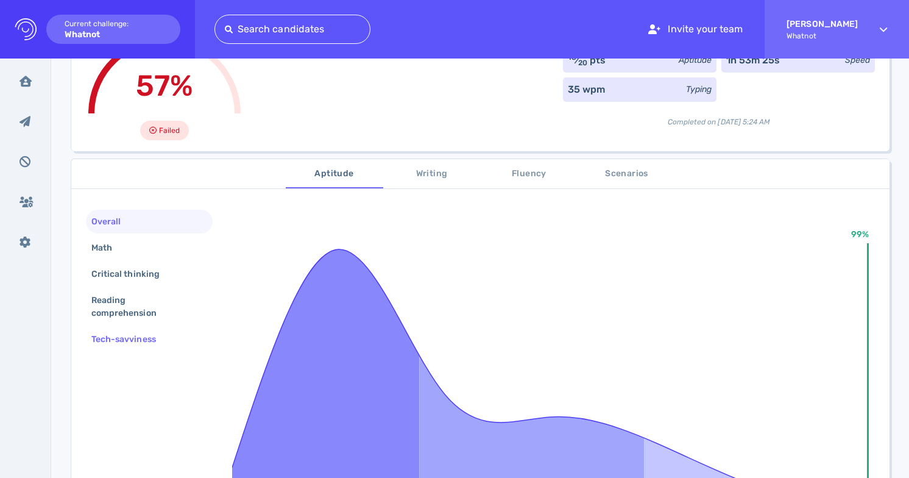
click at [146, 339] on div "Tech-savviness" at bounding box center [130, 339] width 82 height 18
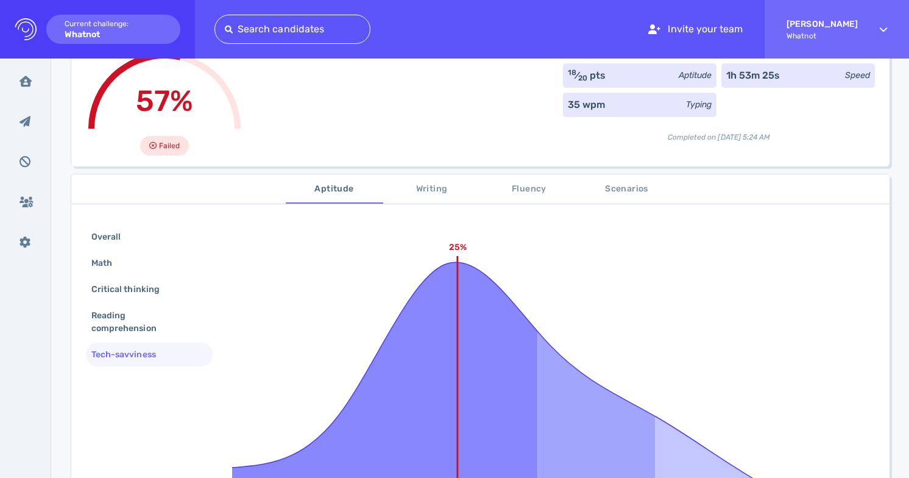
scroll to position [0, 0]
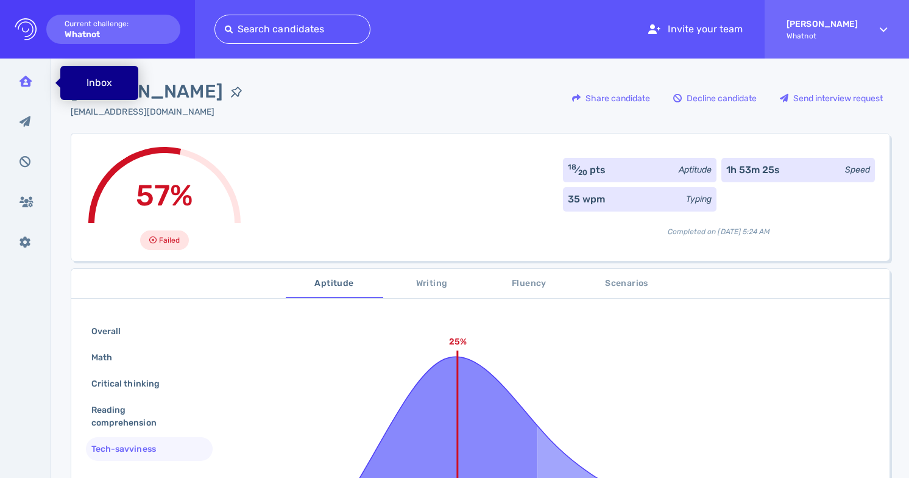
click at [25, 85] on icon at bounding box center [25, 81] width 12 height 11
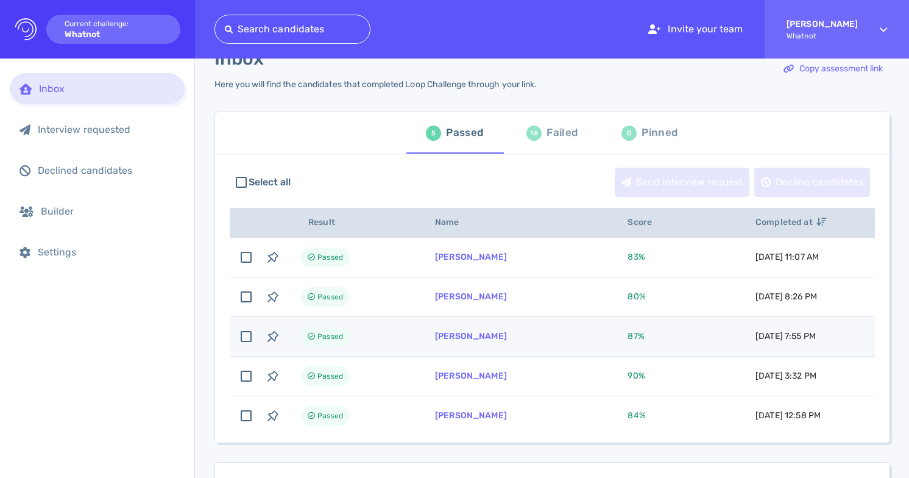
scroll to position [25, 0]
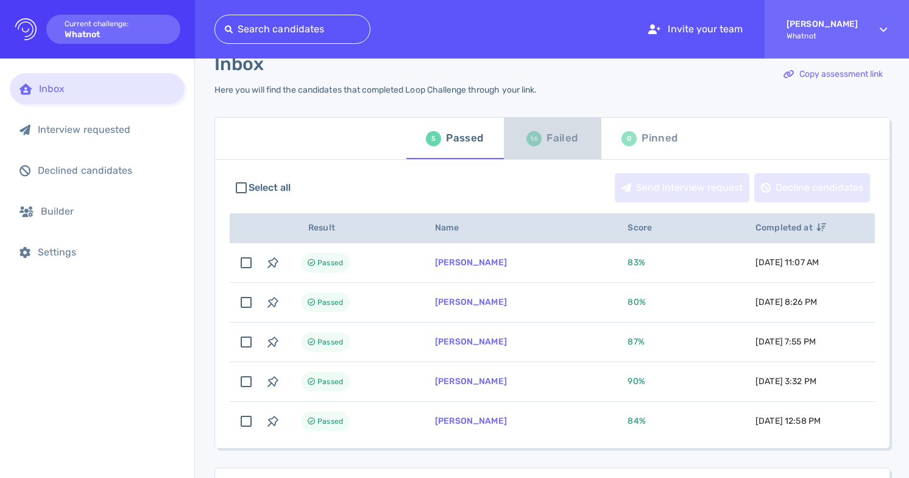
click at [549, 139] on div "Failed" at bounding box center [562, 138] width 31 height 18
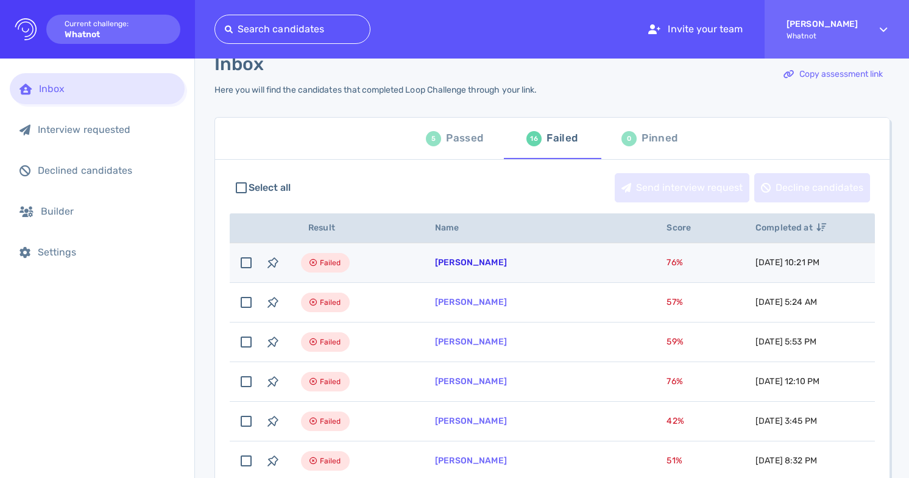
click at [478, 259] on link "[PERSON_NAME]" at bounding box center [471, 262] width 72 height 10
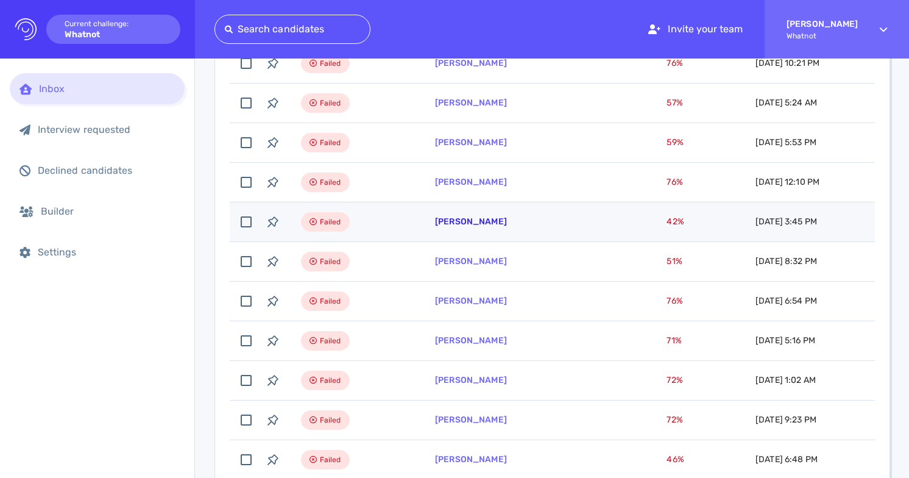
scroll to position [183, 0]
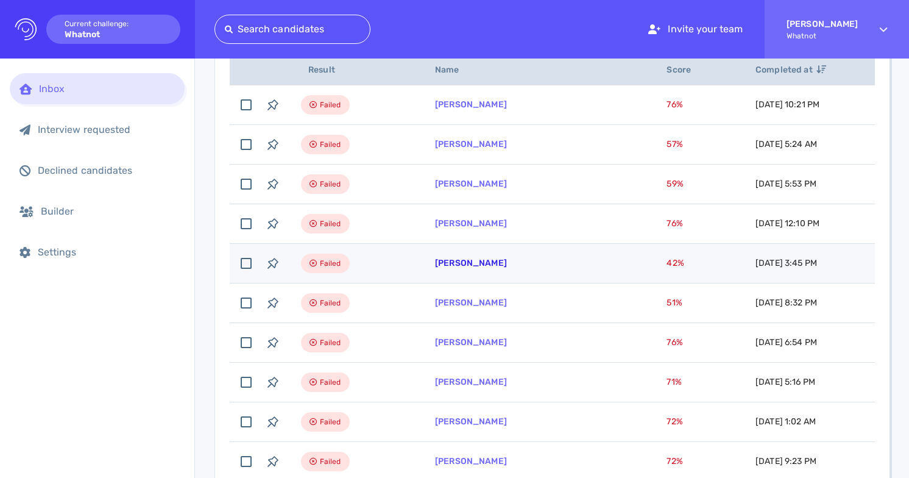
click at [456, 265] on link "Sarah Trejo" at bounding box center [471, 263] width 72 height 10
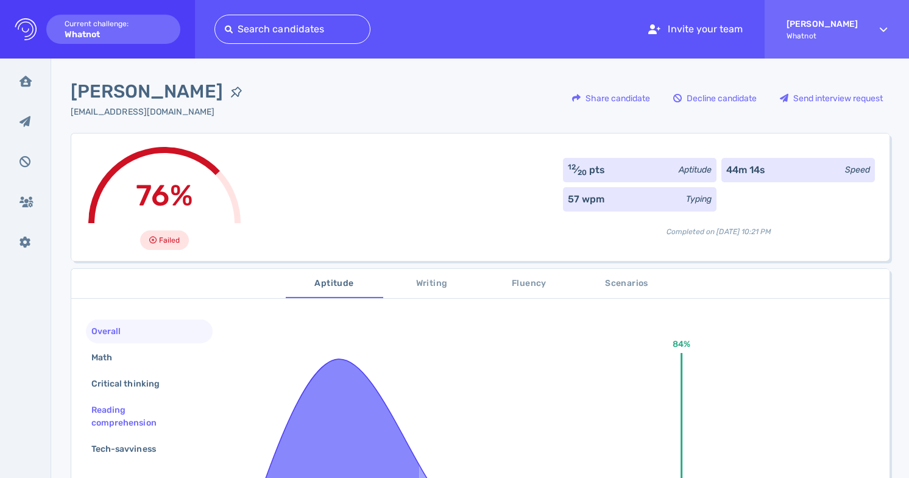
scroll to position [1, 0]
click at [155, 452] on div "Tech-savviness" at bounding box center [130, 448] width 82 height 18
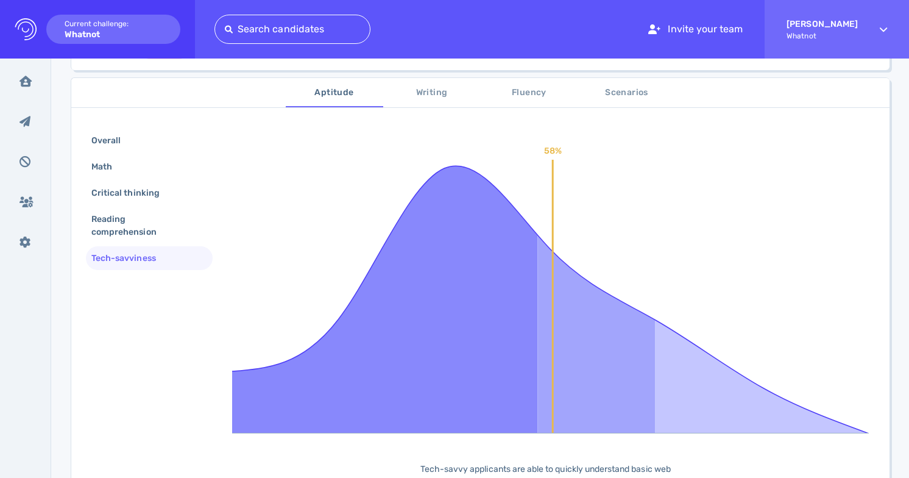
scroll to position [191, 0]
click at [633, 94] on span "Scenarios" at bounding box center [626, 92] width 83 height 15
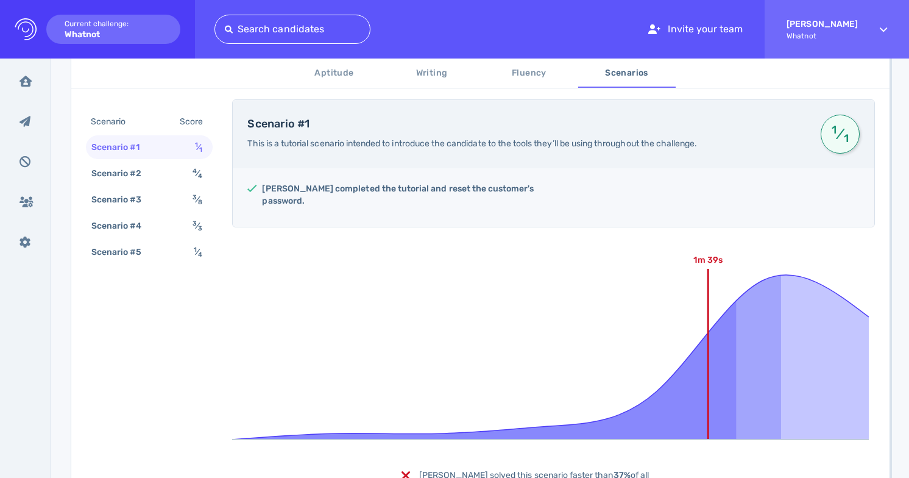
scroll to position [307, 0]
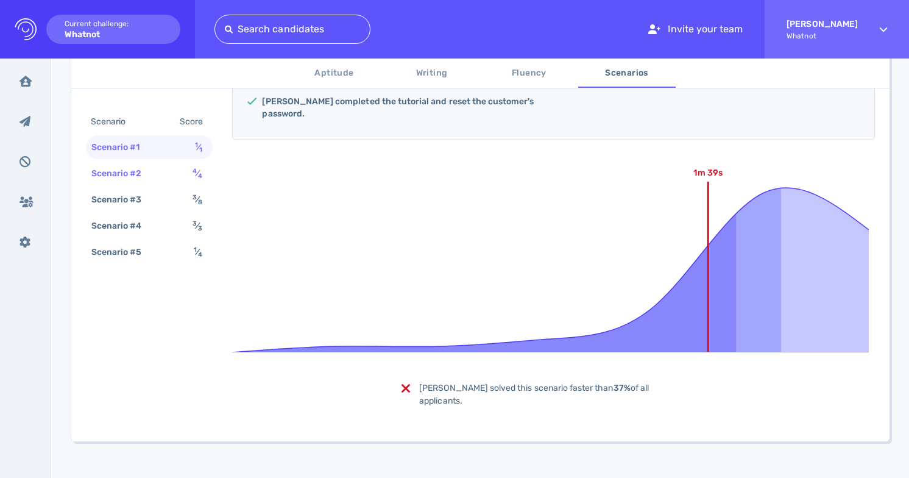
click at [186, 174] on div "Scenario #2 4 ⁄ 4" at bounding box center [149, 173] width 127 height 24
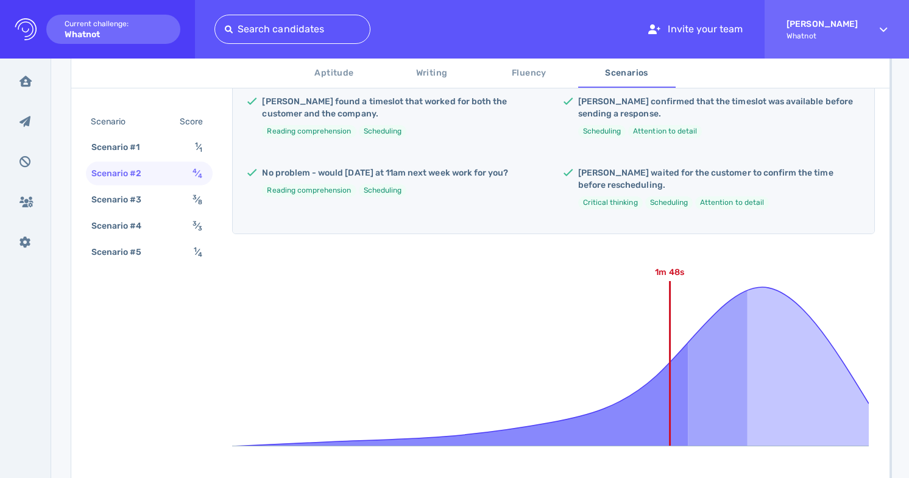
scroll to position [286, 0]
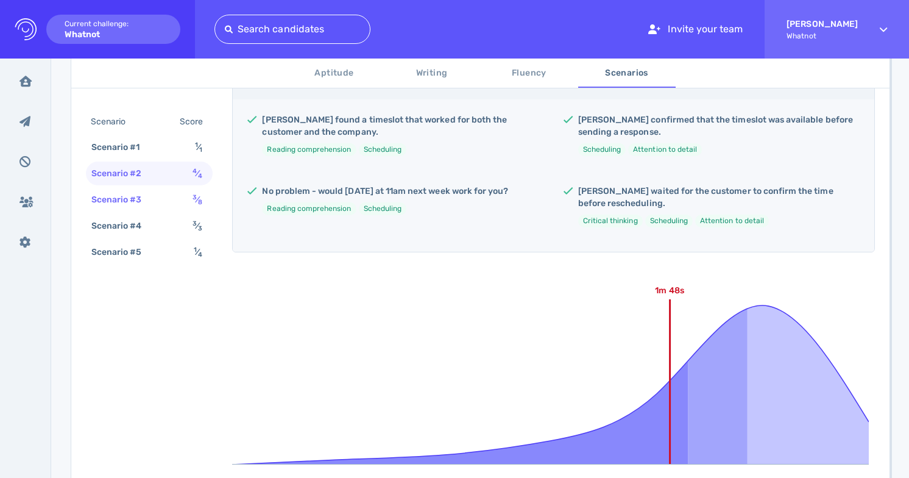
click at [182, 201] on div "Scenario #3 3 ⁄ 8" at bounding box center [149, 200] width 127 height 24
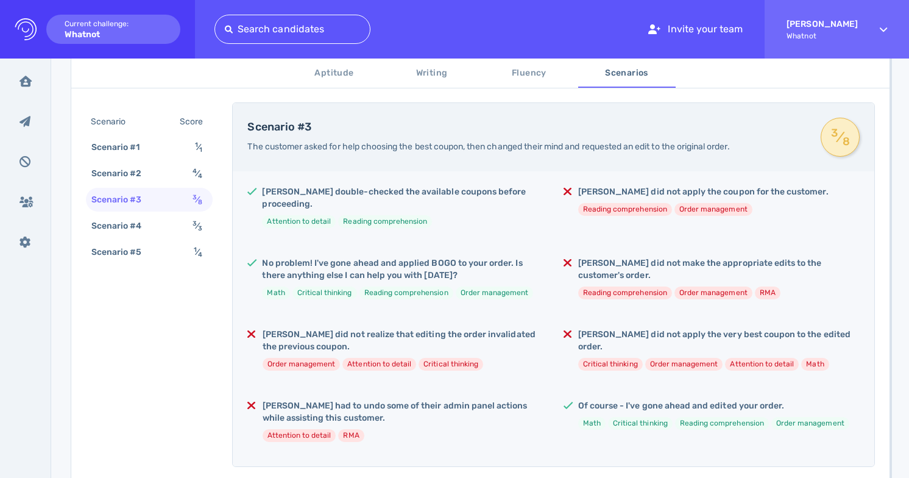
scroll to position [216, 0]
click at [183, 228] on div "Scenario #4 3 ⁄ 3" at bounding box center [149, 226] width 127 height 24
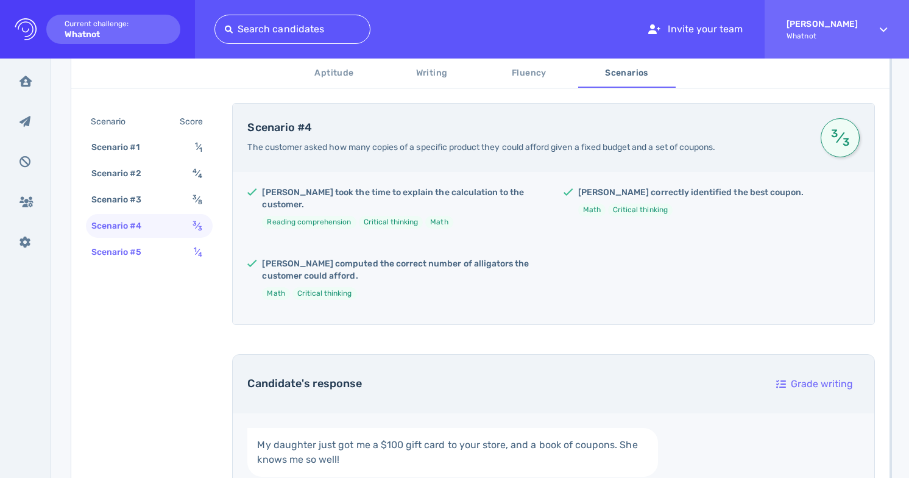
click at [196, 255] on span "1 ⁄ 4" at bounding box center [198, 252] width 9 height 10
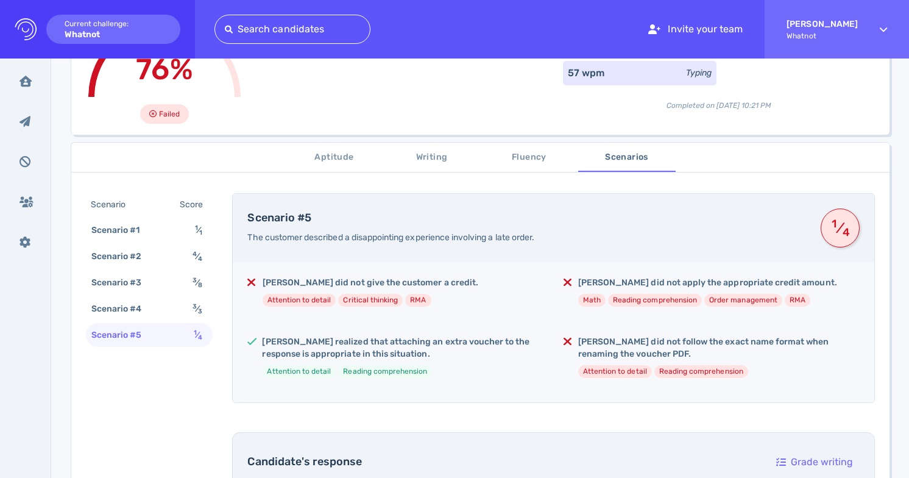
scroll to position [115, 0]
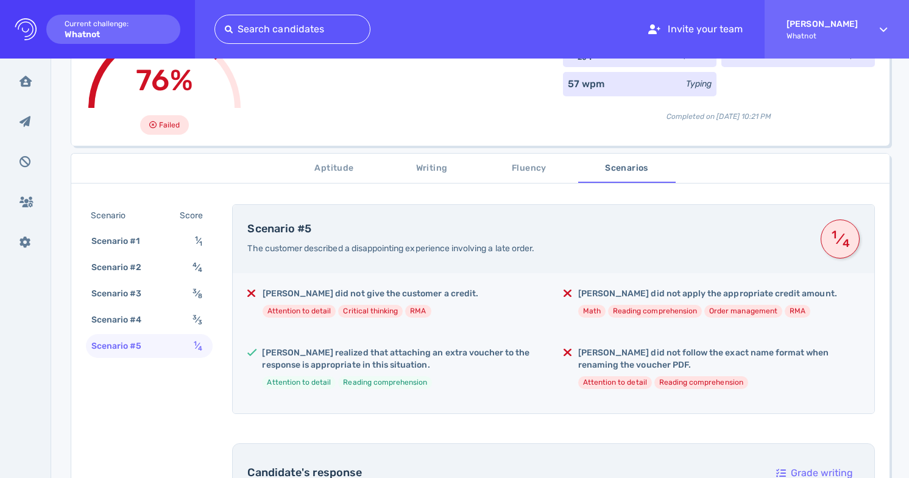
click at [527, 170] on span "Fluency" at bounding box center [529, 168] width 83 height 15
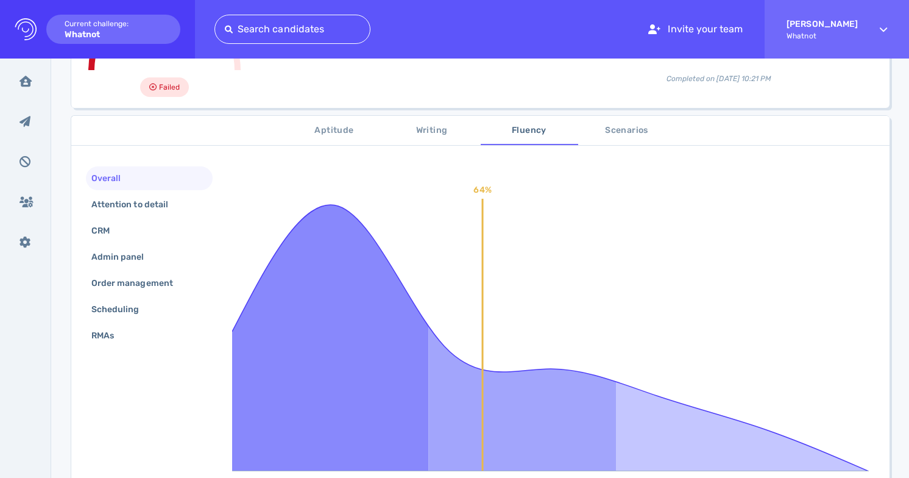
scroll to position [96, 0]
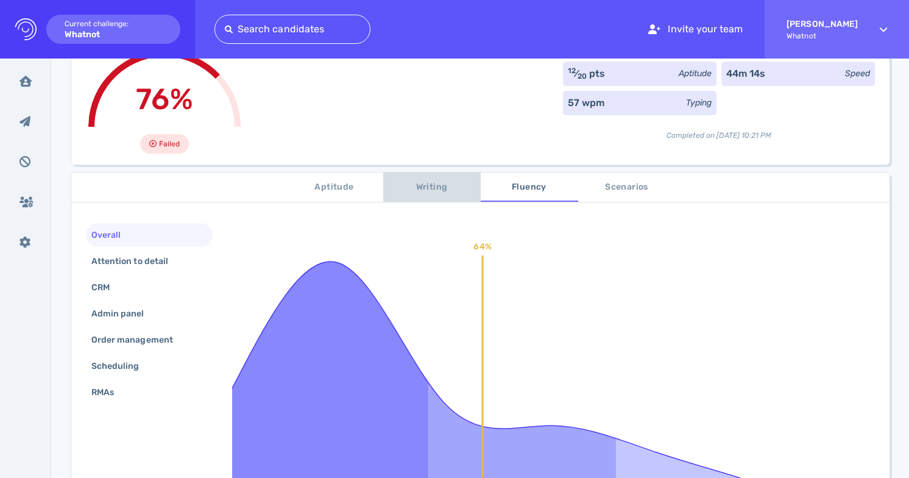
click at [448, 186] on span "Writing" at bounding box center [432, 187] width 83 height 15
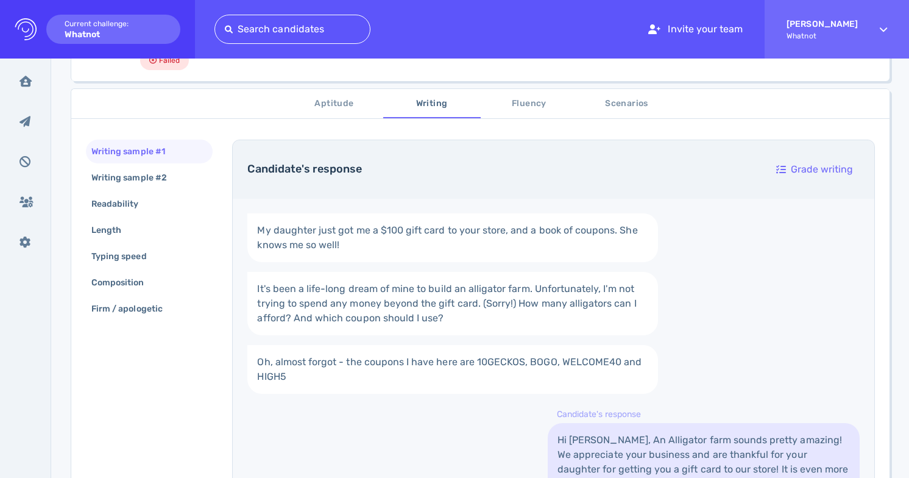
scroll to position [188, 0]
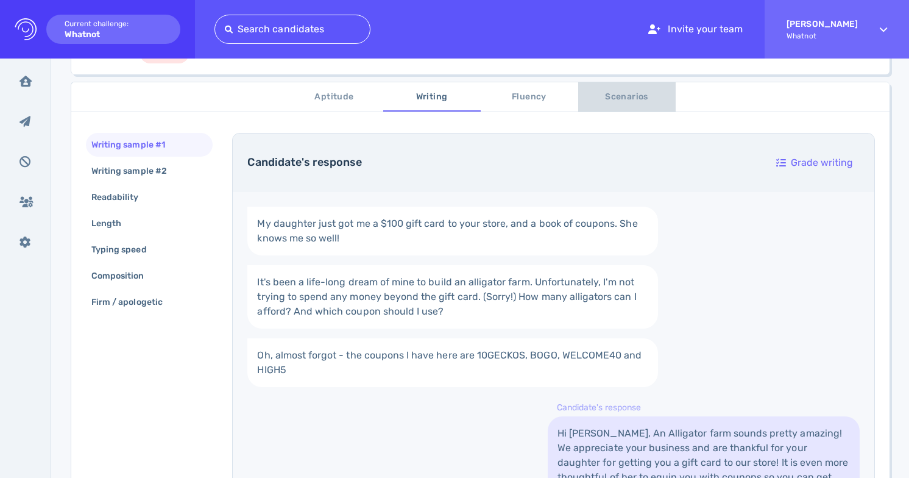
click at [627, 95] on span "Scenarios" at bounding box center [626, 97] width 83 height 15
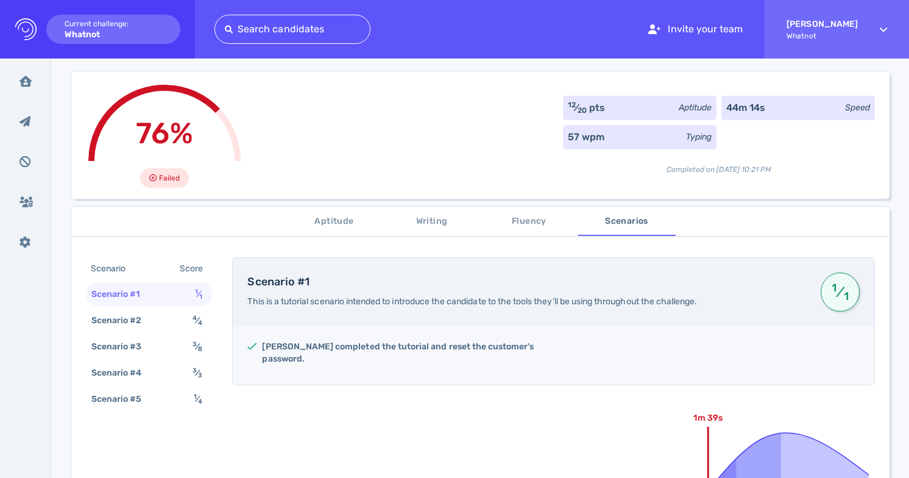
scroll to position [59, 0]
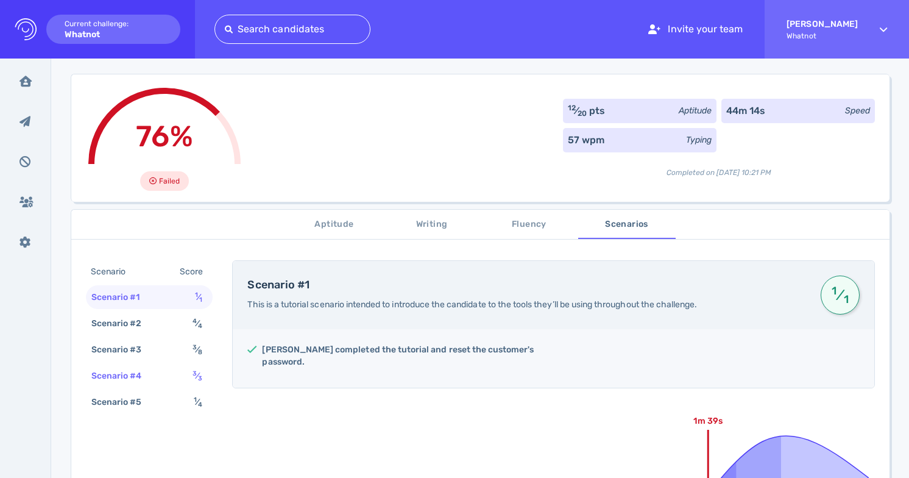
click at [164, 377] on div "Scenario #4 3 ⁄ 3" at bounding box center [149, 376] width 127 height 24
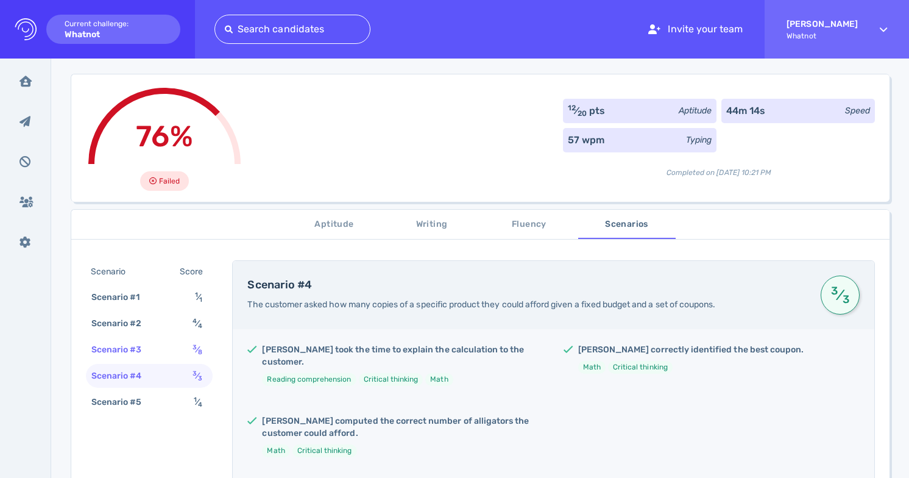
click at [163, 359] on div "Scenario #3 3 ⁄ 8" at bounding box center [149, 350] width 127 height 24
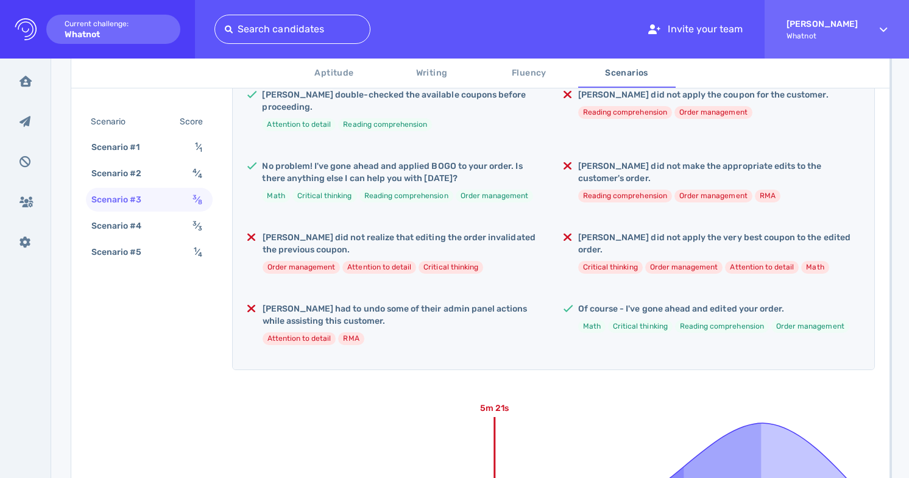
scroll to position [163, 0]
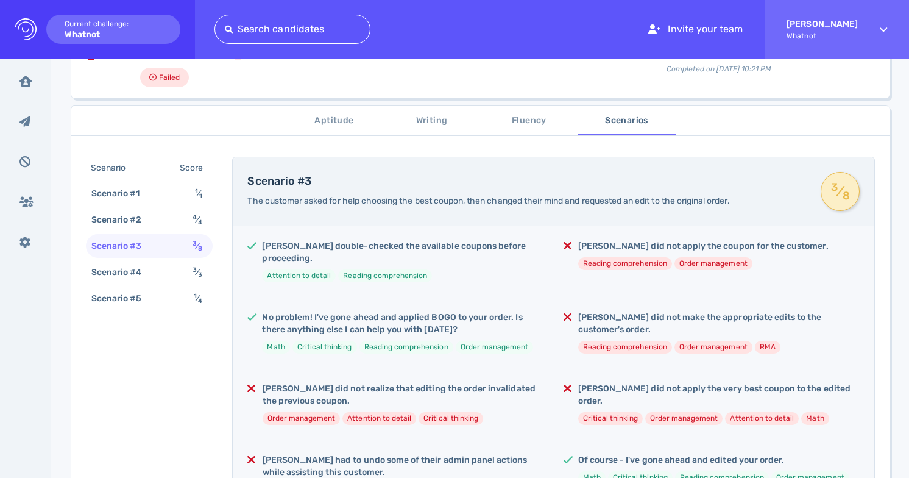
click at [319, 121] on span "Aptitude" at bounding box center [334, 120] width 83 height 15
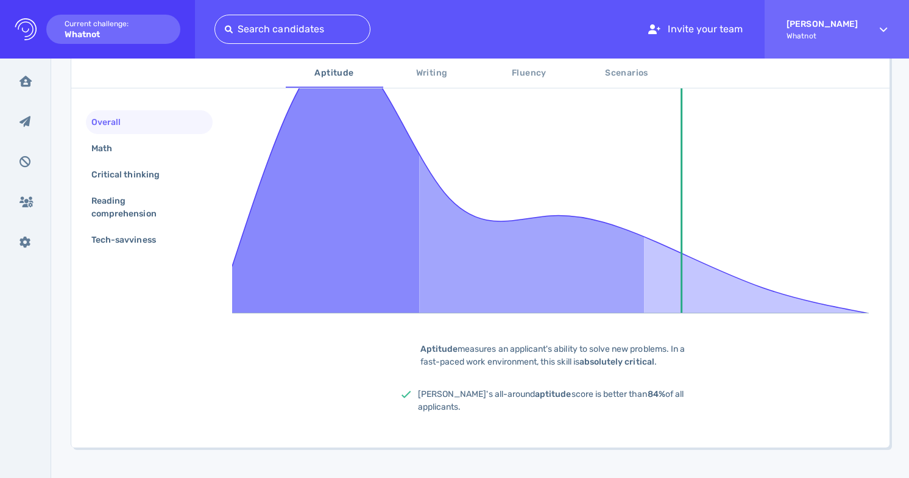
scroll to position [329, 0]
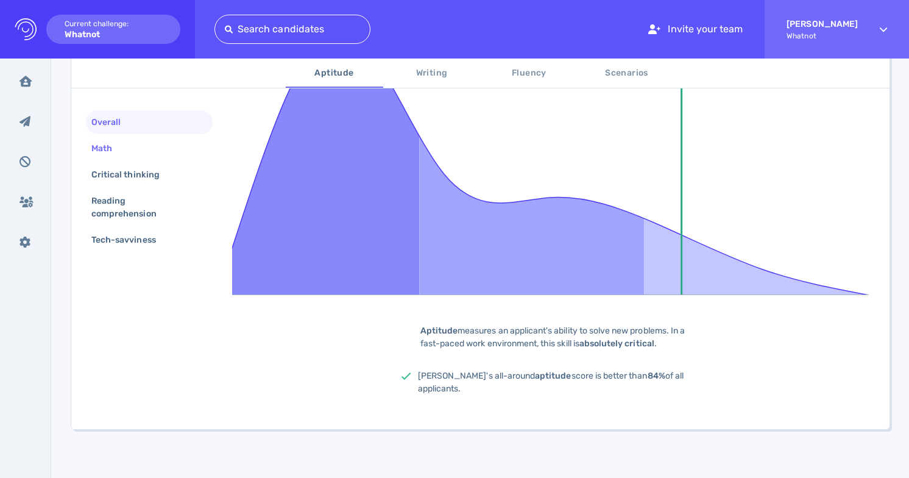
click at [129, 146] on div "Math" at bounding box center [149, 148] width 127 height 24
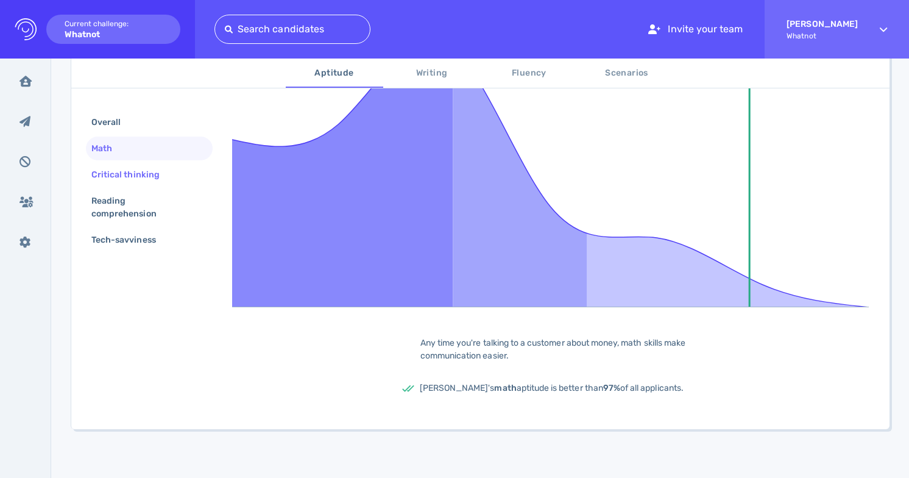
click at [148, 180] on div "Critical thinking" at bounding box center [131, 175] width 85 height 18
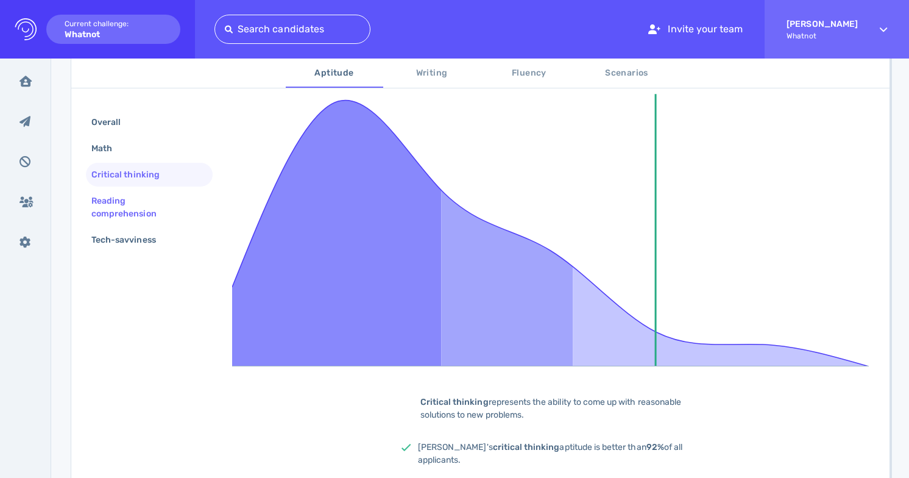
click at [156, 200] on div "Reading comprehension" at bounding box center [144, 207] width 111 height 30
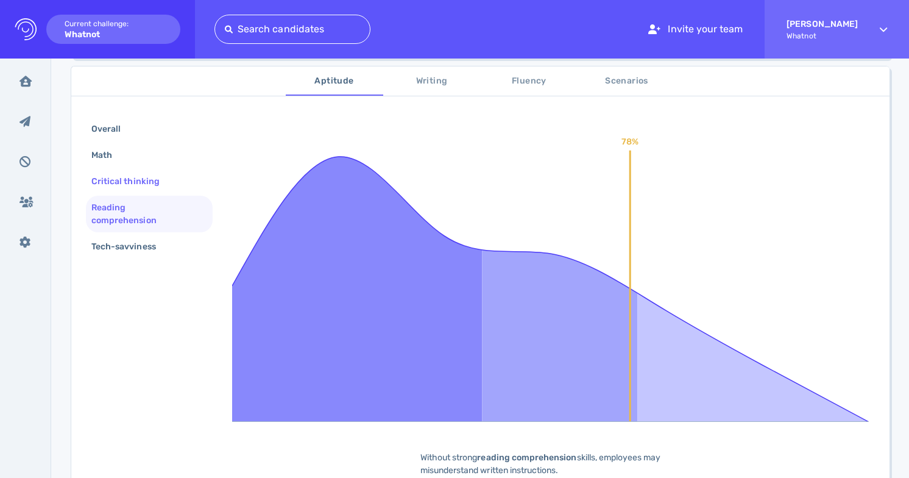
scroll to position [167, 0]
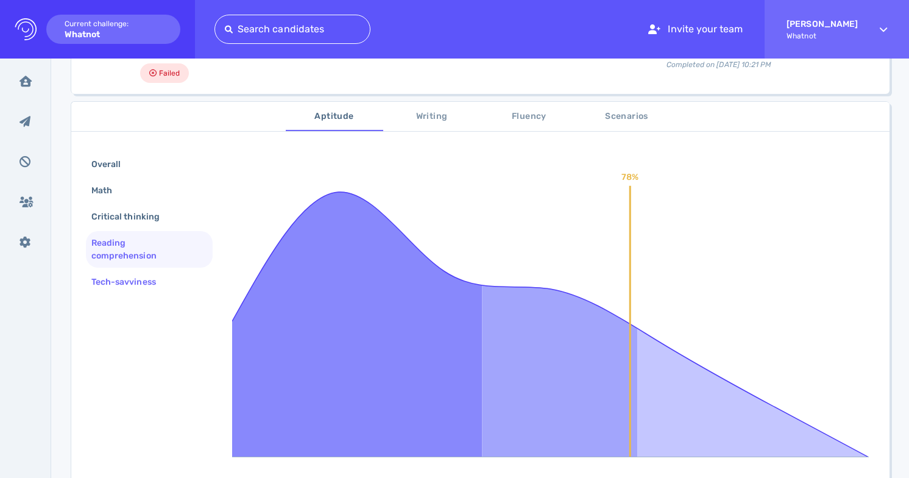
click at [143, 281] on div "Tech-savviness" at bounding box center [130, 282] width 82 height 18
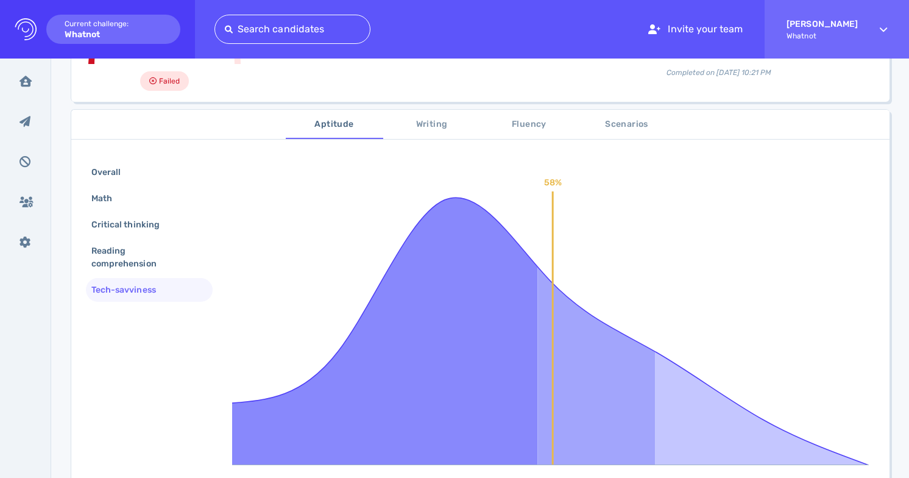
scroll to position [58, 0]
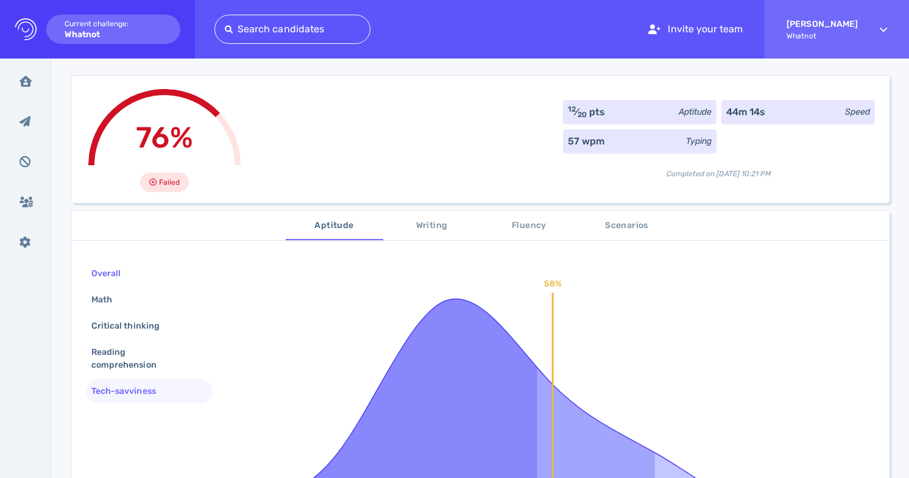
click at [144, 280] on div "Overall" at bounding box center [149, 273] width 127 height 24
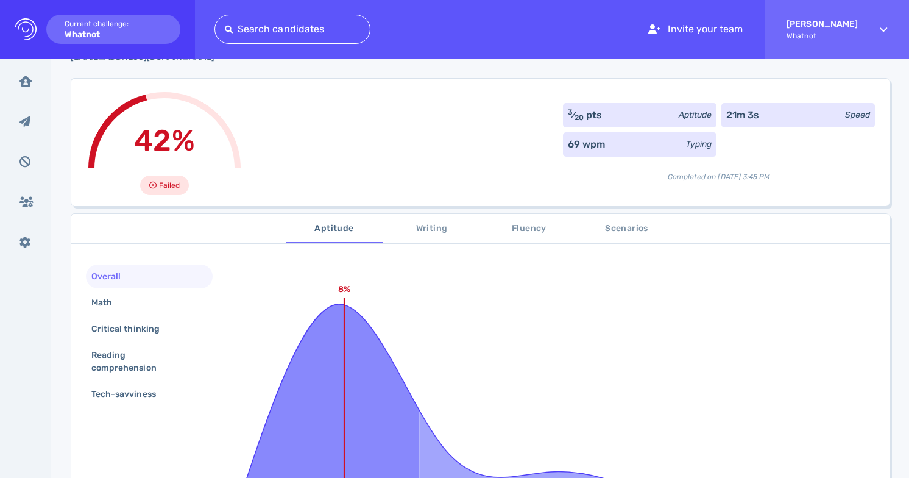
scroll to position [97, 0]
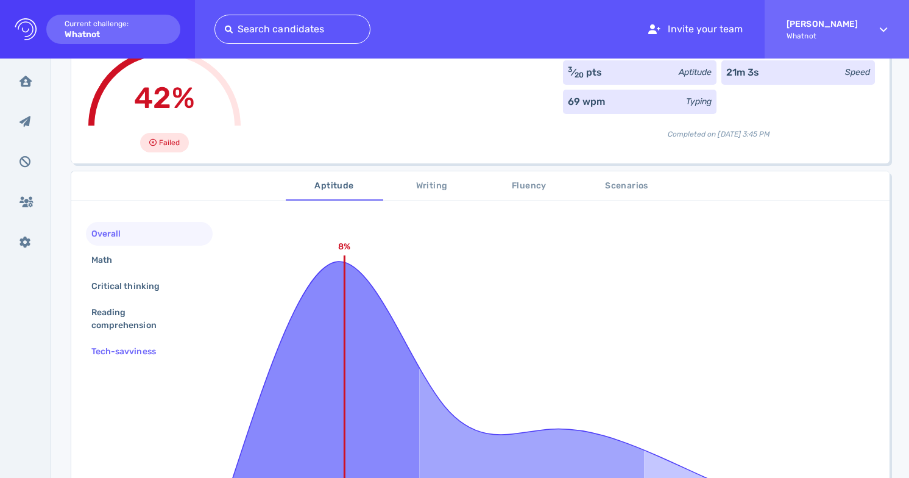
click at [147, 354] on div "Tech-savviness" at bounding box center [130, 351] width 82 height 18
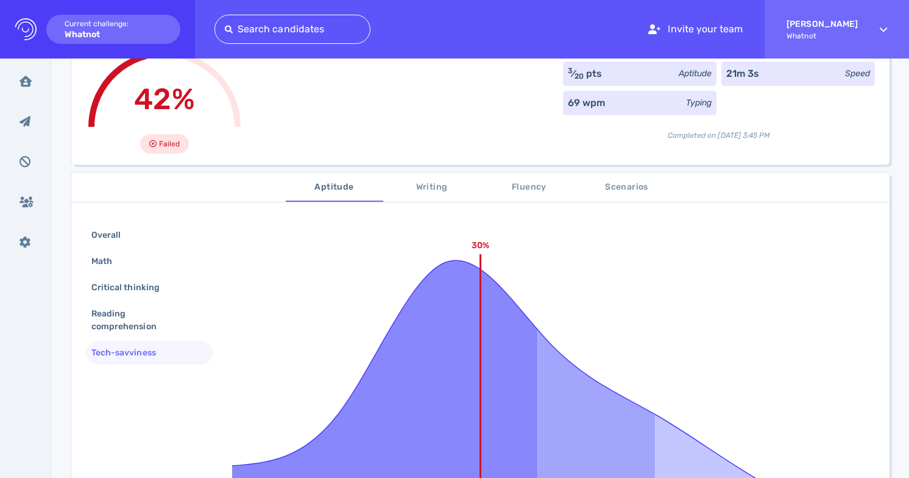
scroll to position [87, 0]
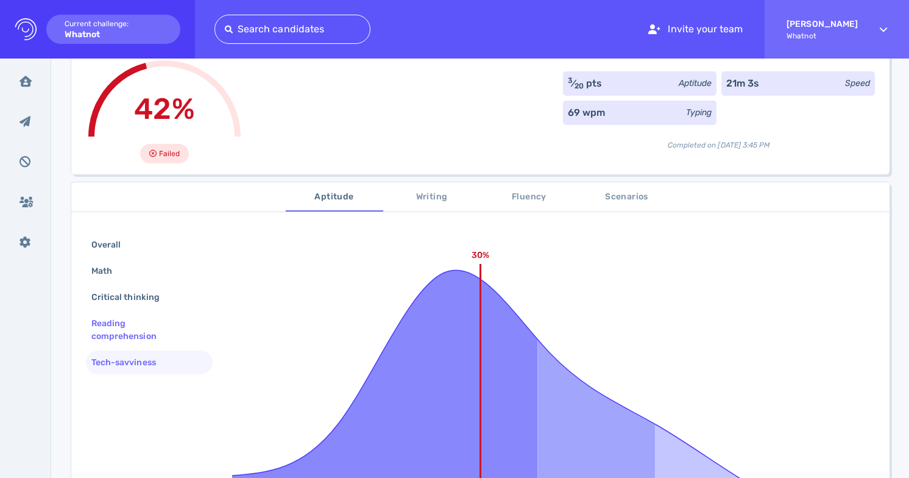
click at [157, 336] on div "Reading comprehension" at bounding box center [144, 329] width 111 height 30
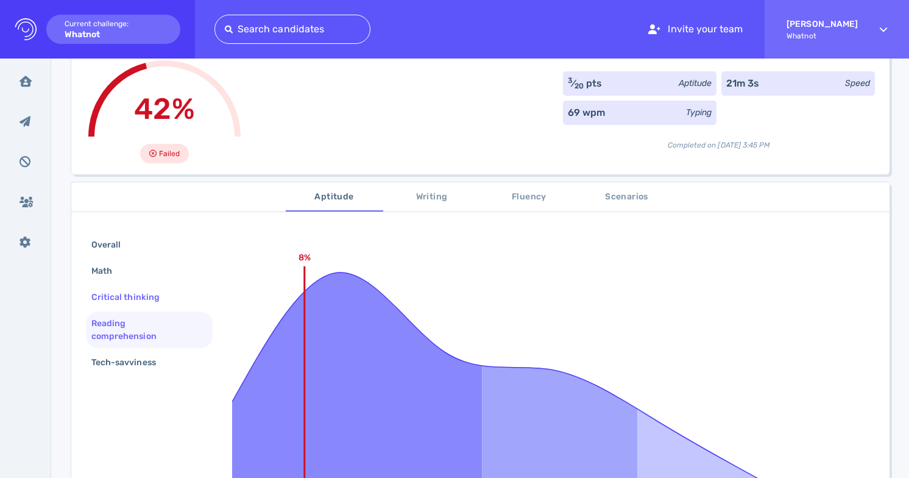
click at [136, 295] on div "Critical thinking" at bounding box center [131, 297] width 85 height 18
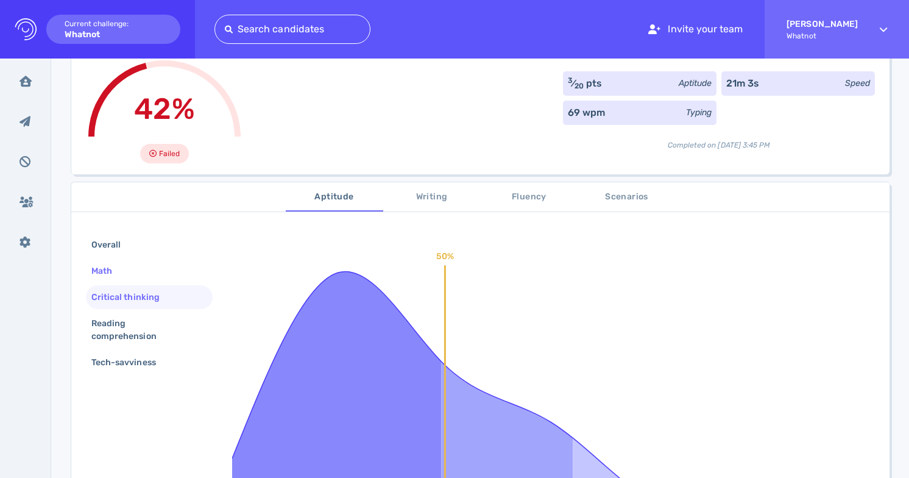
click at [138, 275] on div "Math" at bounding box center [149, 271] width 127 height 24
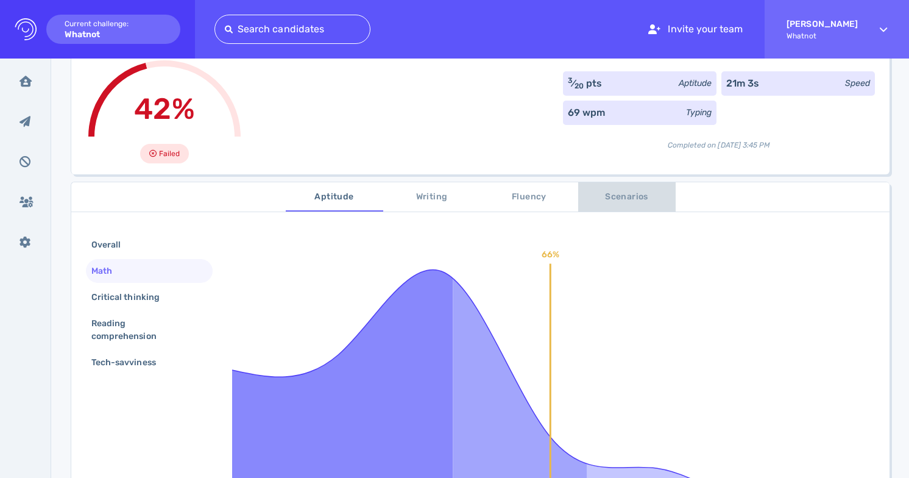
click at [612, 202] on span "Scenarios" at bounding box center [626, 196] width 83 height 15
